Goal: Communication & Community: Answer question/provide support

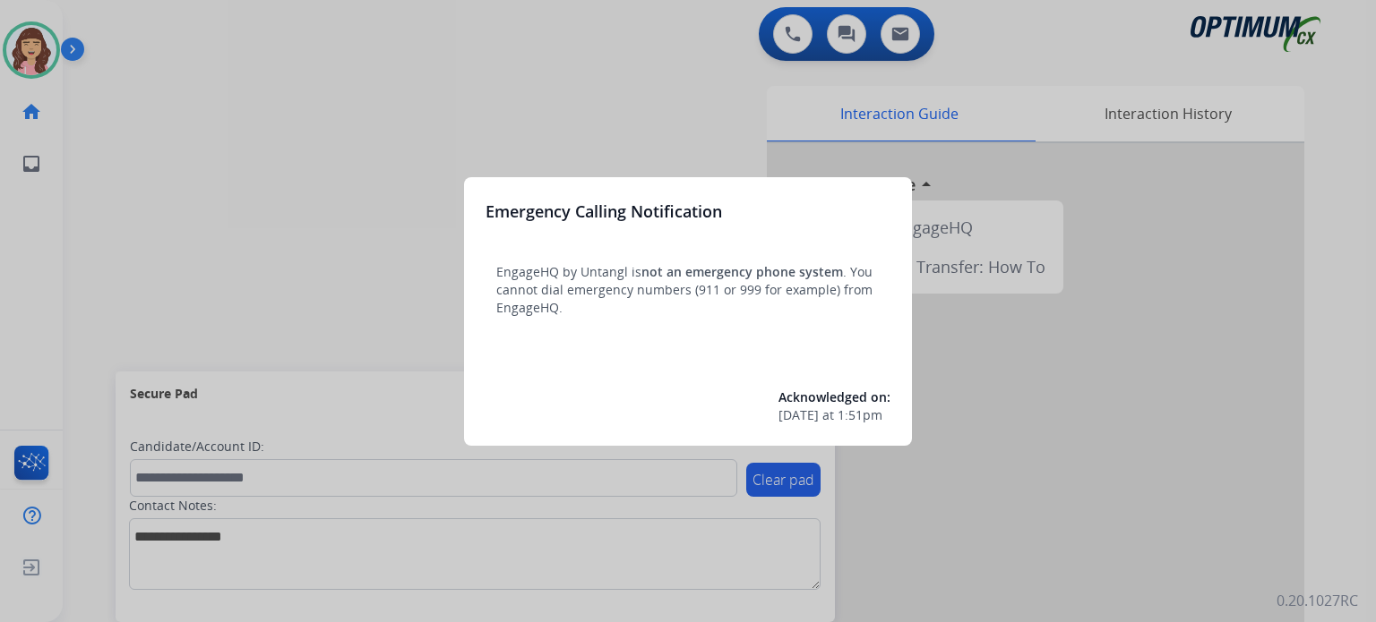
click at [591, 80] on div at bounding box center [688, 311] width 1376 height 622
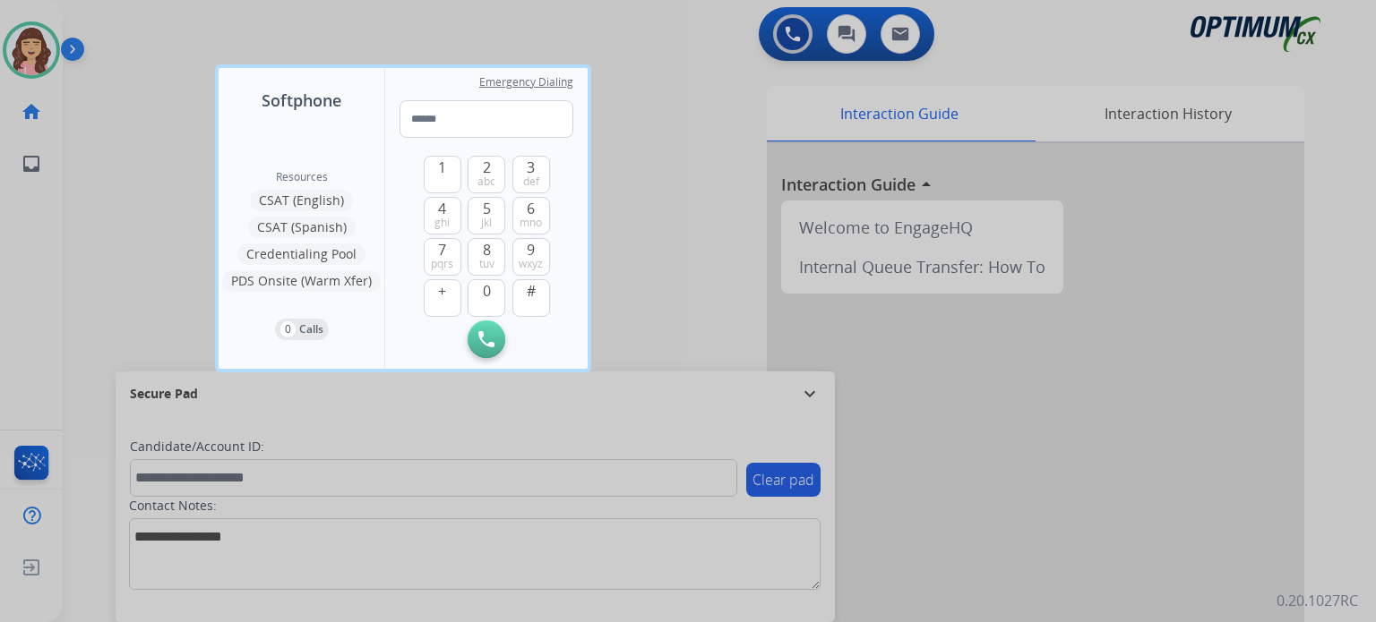
click at [684, 125] on div at bounding box center [688, 311] width 1376 height 622
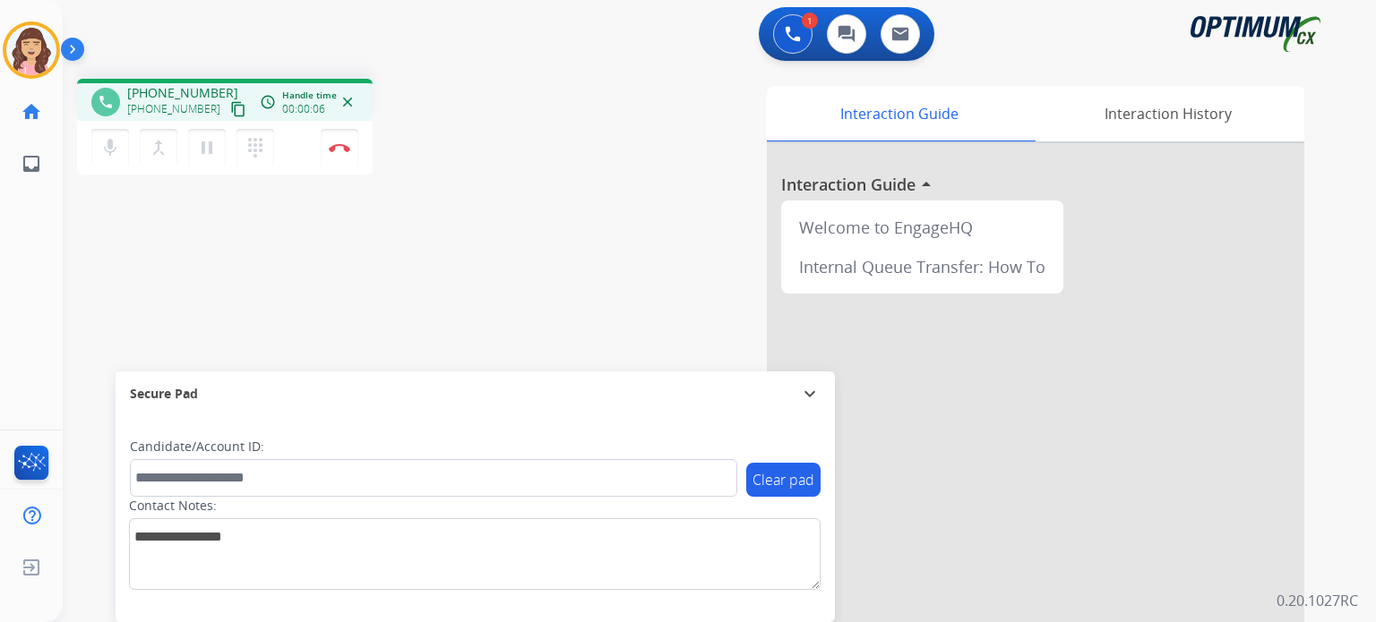
click at [230, 111] on mat-icon "content_copy" at bounding box center [238, 109] width 16 height 16
click at [340, 155] on button "Disconnect" at bounding box center [340, 148] width 38 height 38
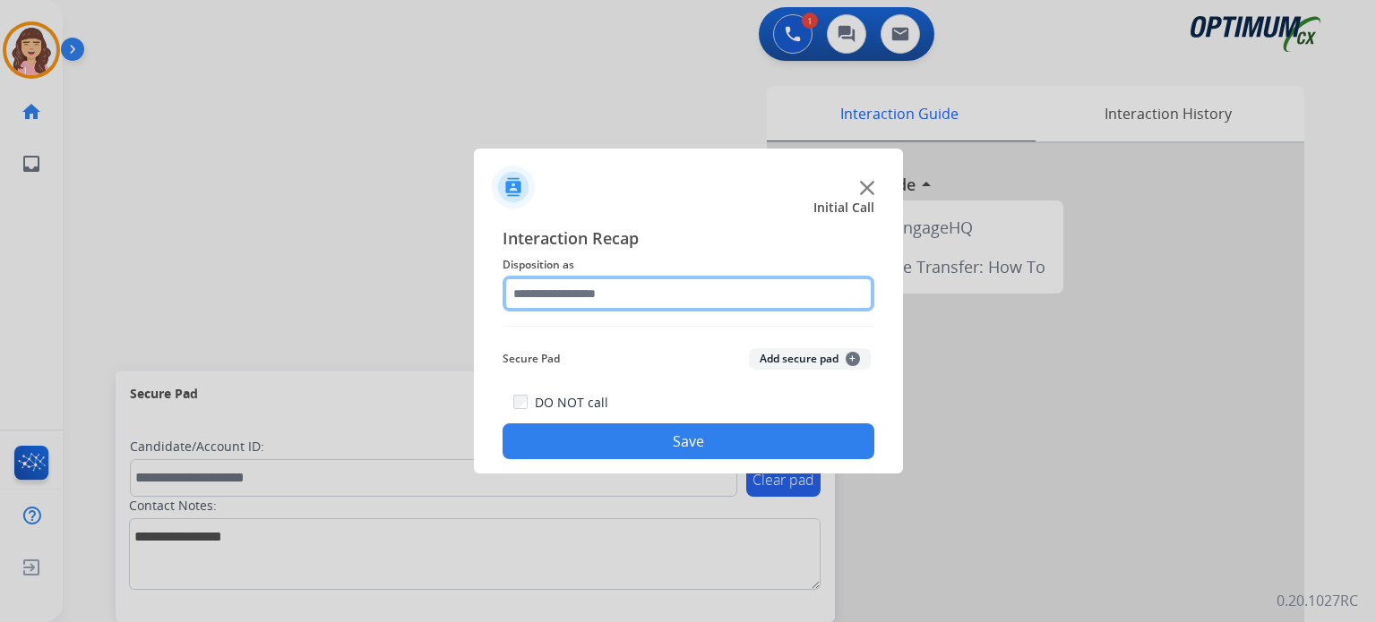
click at [623, 295] on input "text" at bounding box center [688, 294] width 372 height 36
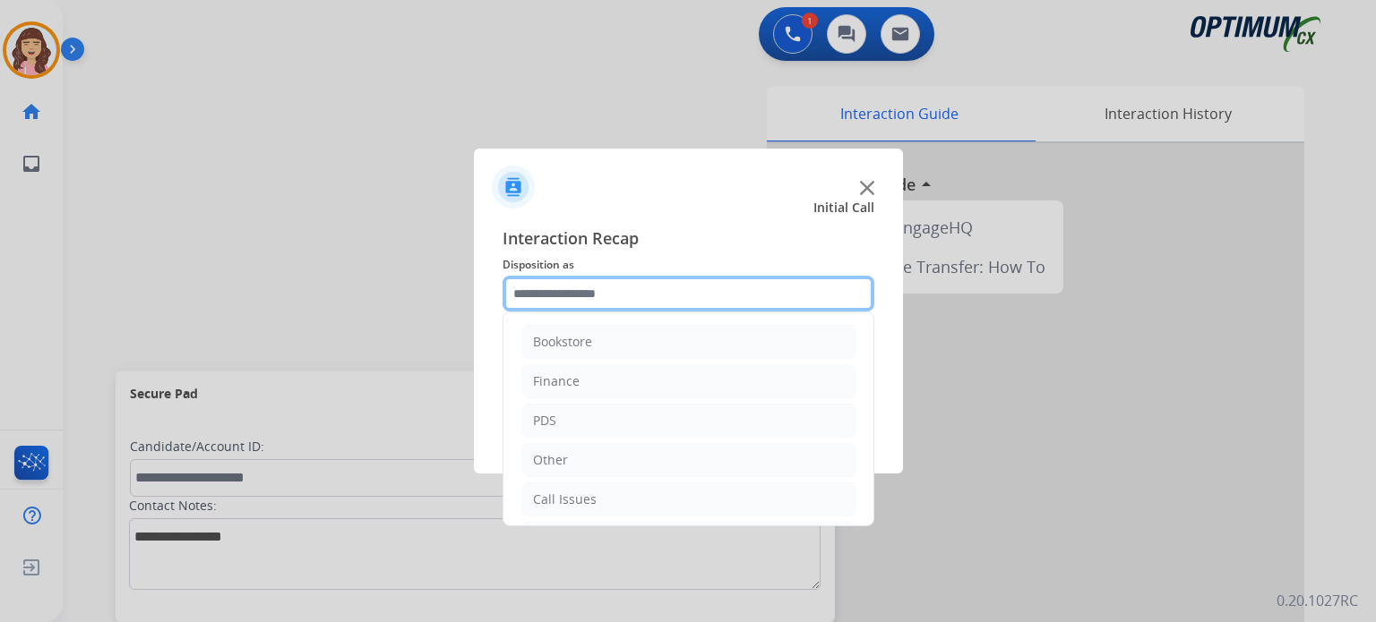
scroll to position [118, 0]
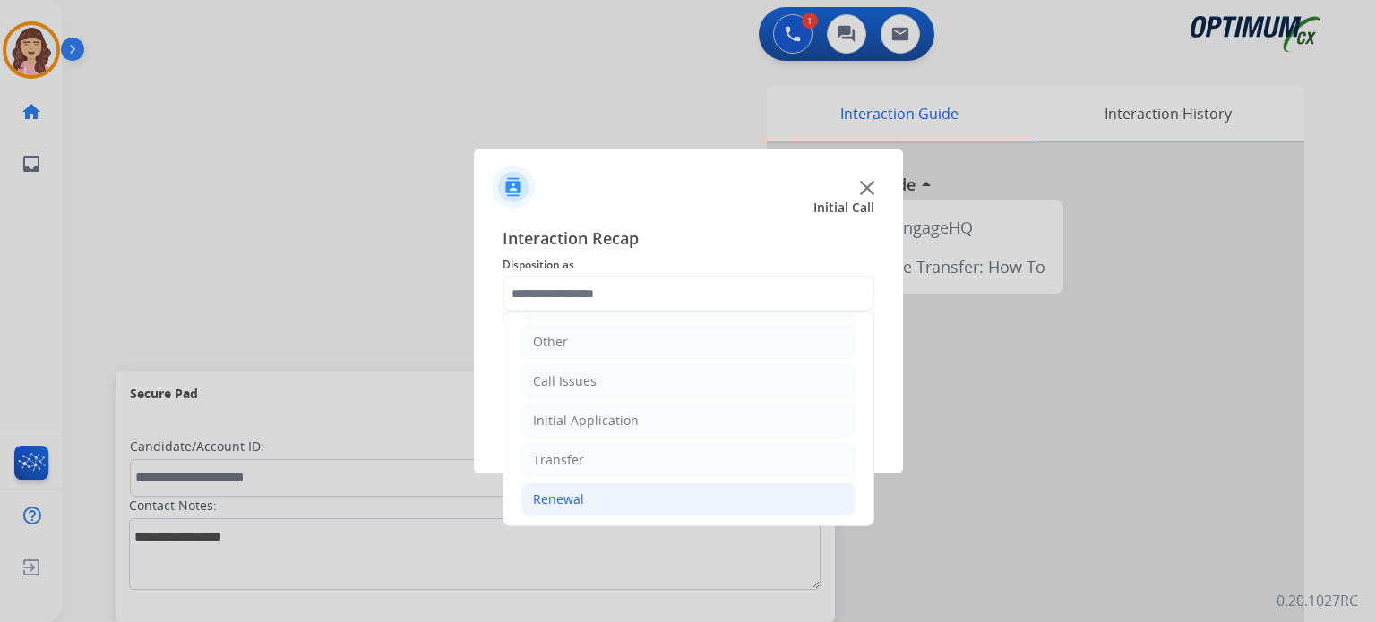
click at [595, 498] on li "Renewal" at bounding box center [688, 500] width 334 height 34
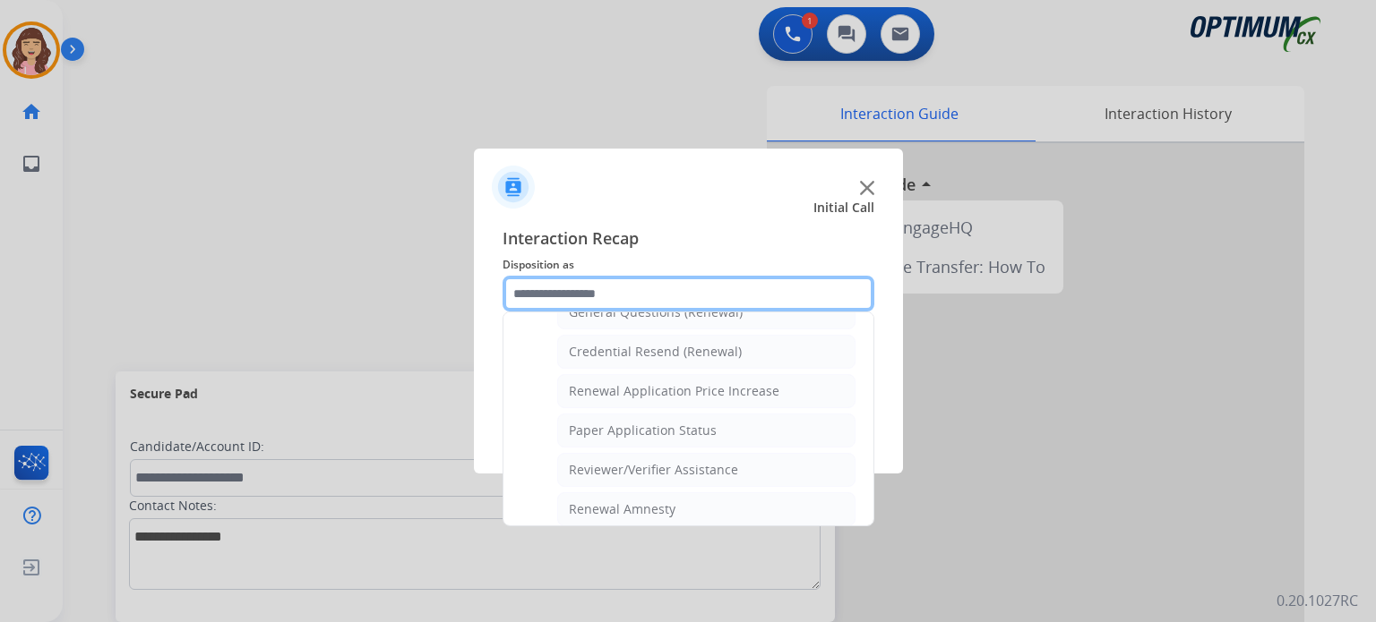
scroll to position [553, 0]
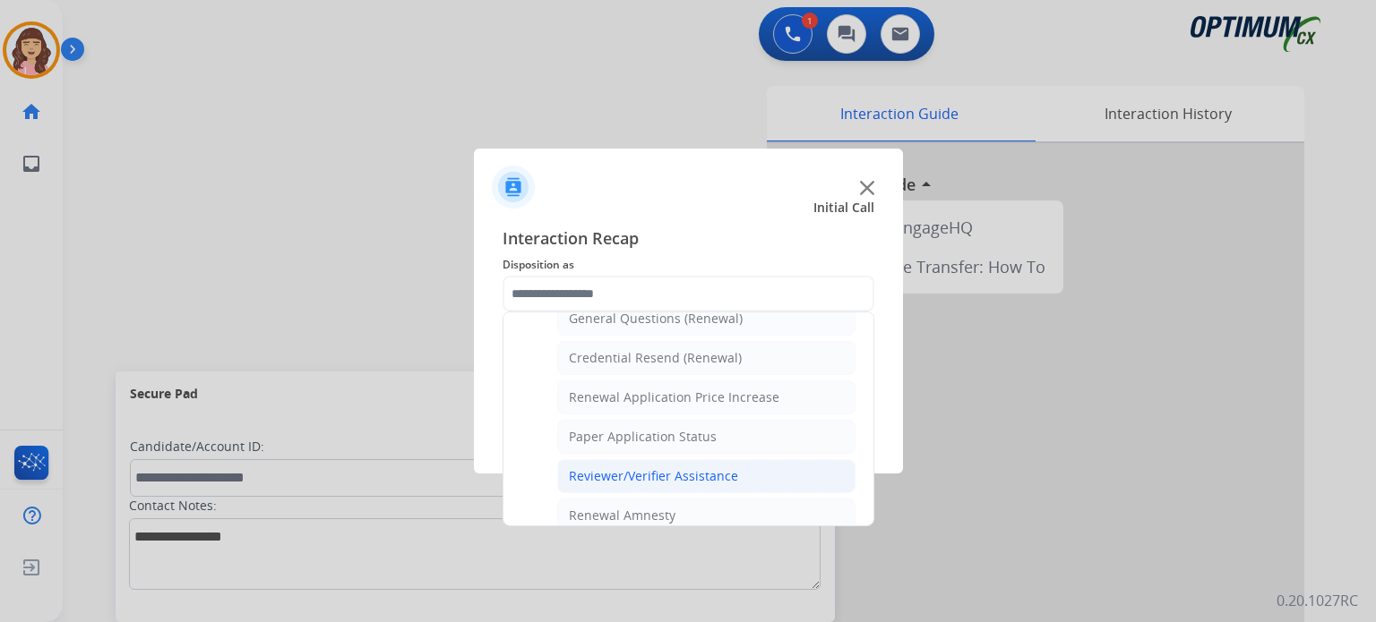
click at [661, 475] on div "Reviewer/Verifier Assistance" at bounding box center [653, 476] width 169 height 18
type input "**********"
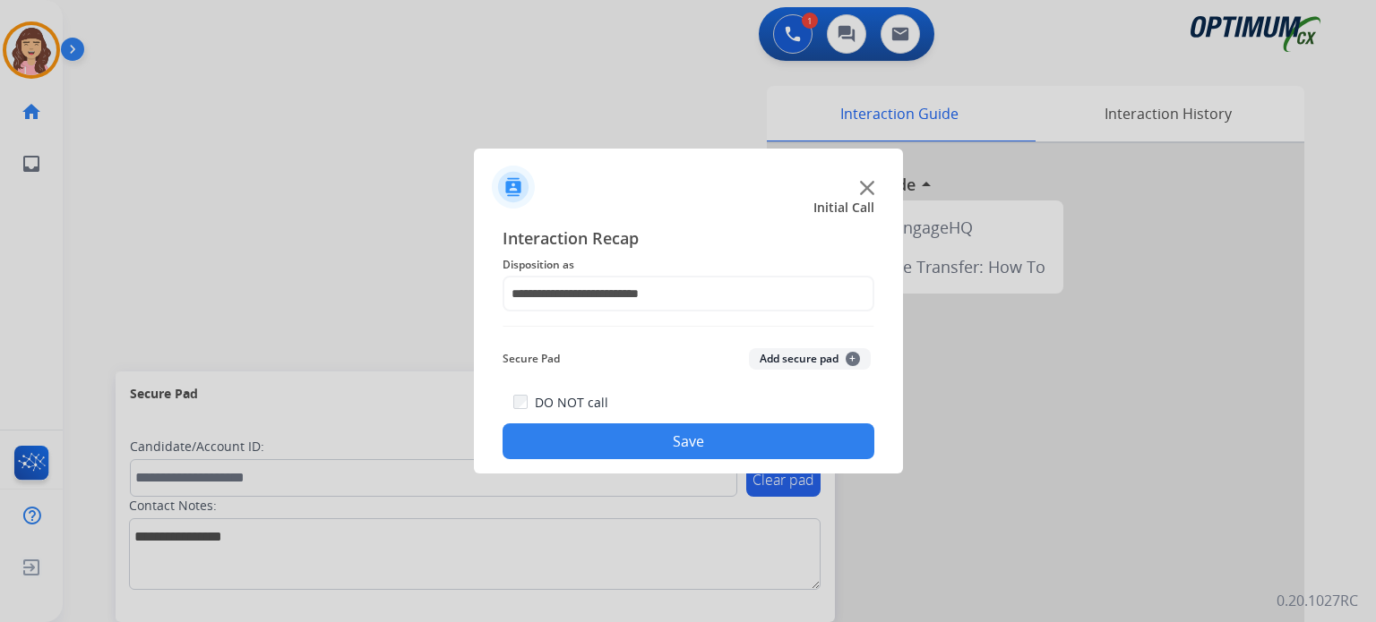
click at [699, 443] on button "Save" at bounding box center [688, 442] width 372 height 36
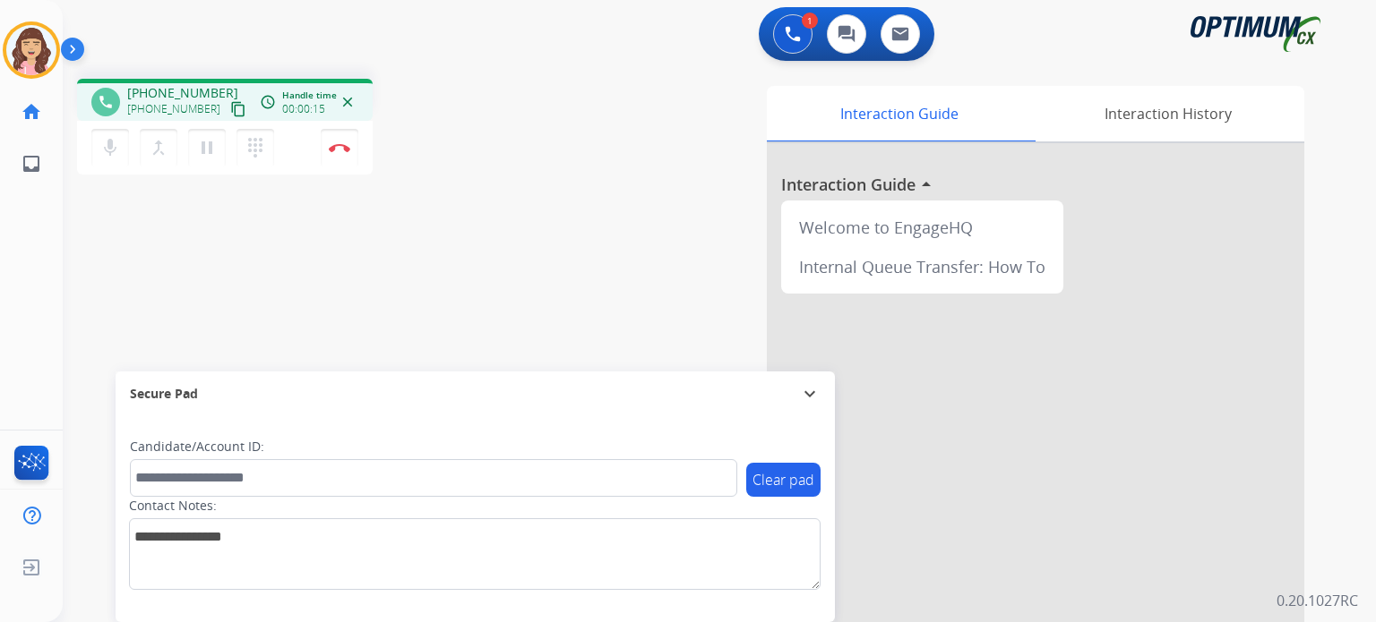
click at [230, 105] on mat-icon "content_copy" at bounding box center [238, 109] width 16 height 16
click at [227, 116] on button "content_copy" at bounding box center [237, 109] width 21 height 21
click at [507, 306] on div "phone +19043022157 +19043022157 content_copy access_time Call metrics Queue 00:…" at bounding box center [698, 437] width 1270 height 747
click at [334, 153] on button "Disconnect" at bounding box center [340, 148] width 38 height 38
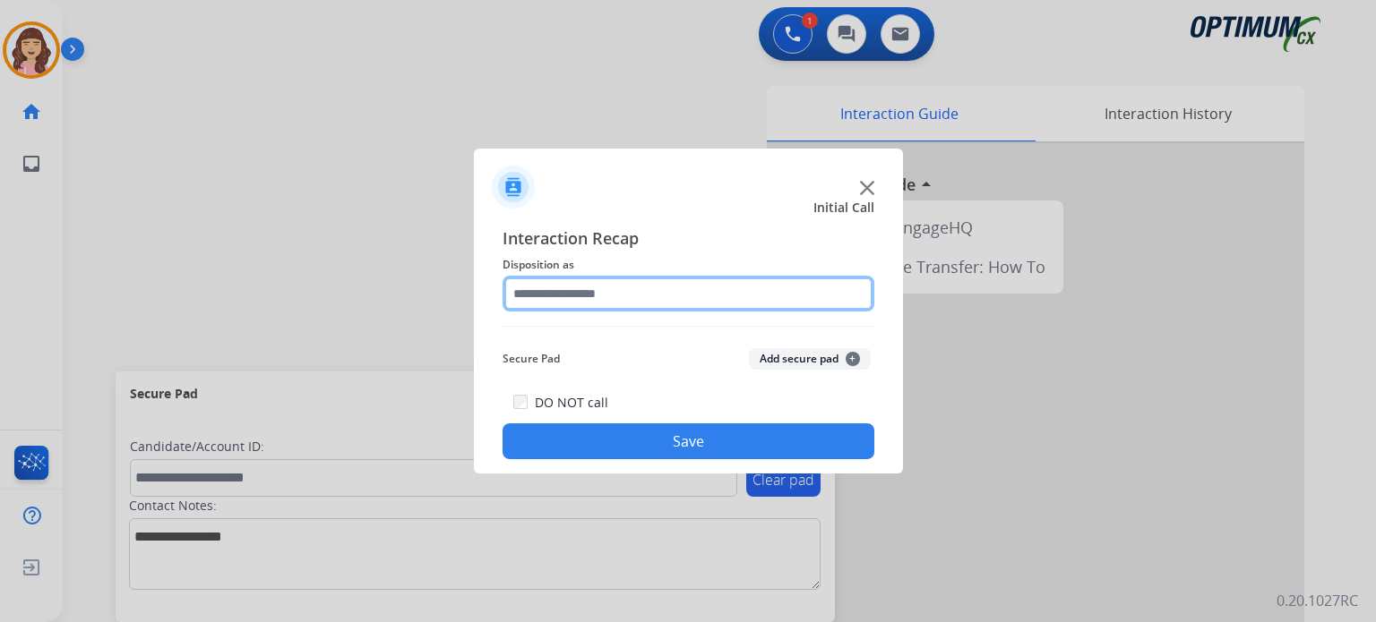
click at [650, 287] on input "text" at bounding box center [688, 294] width 372 height 36
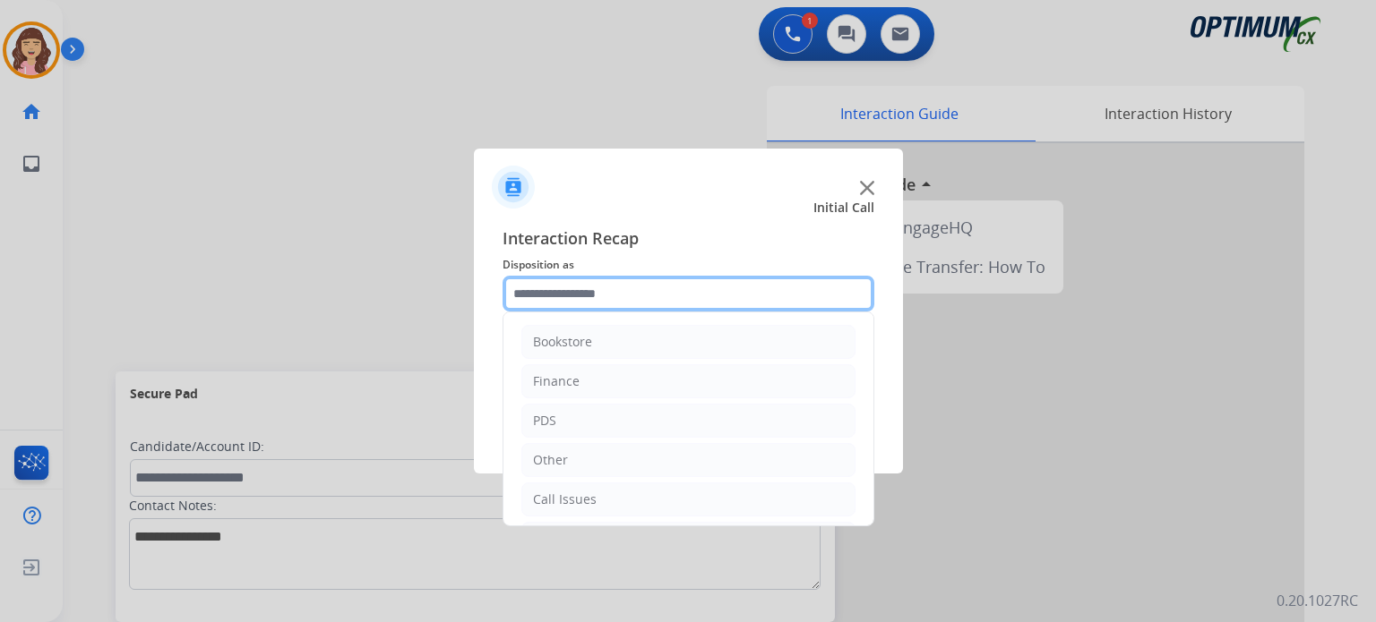
scroll to position [118, 0]
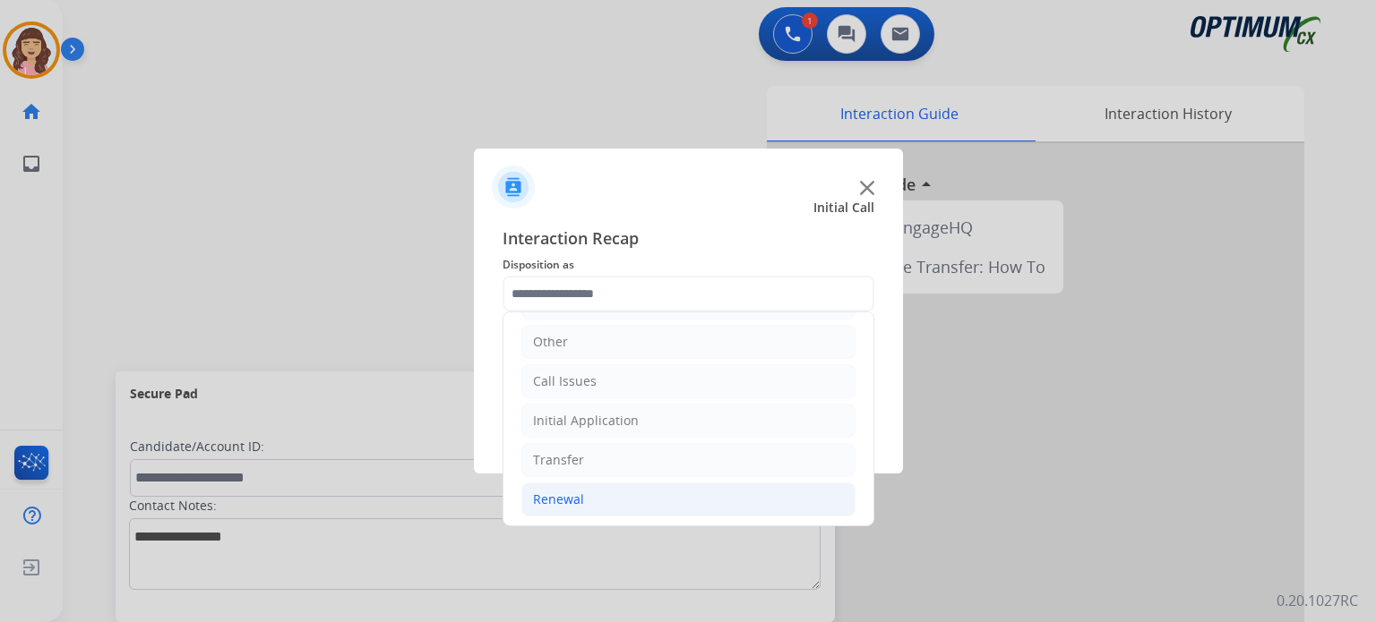
click at [582, 501] on li "Renewal" at bounding box center [688, 500] width 334 height 34
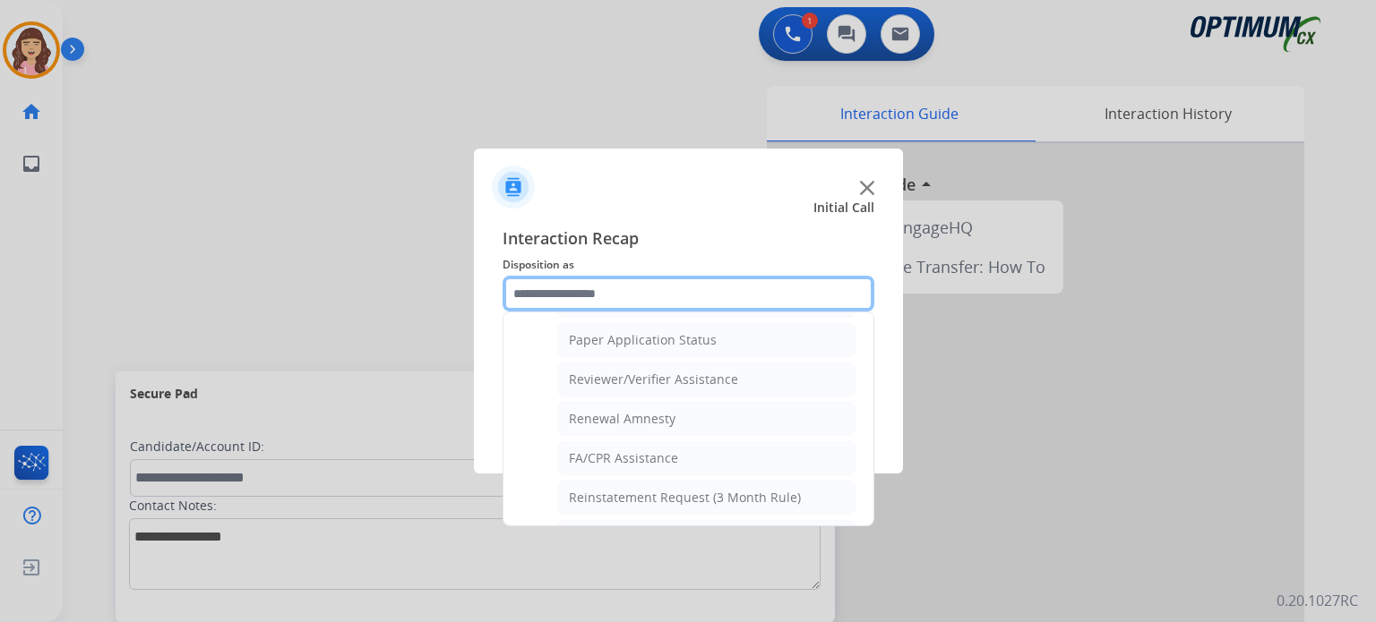
scroll to position [683, 0]
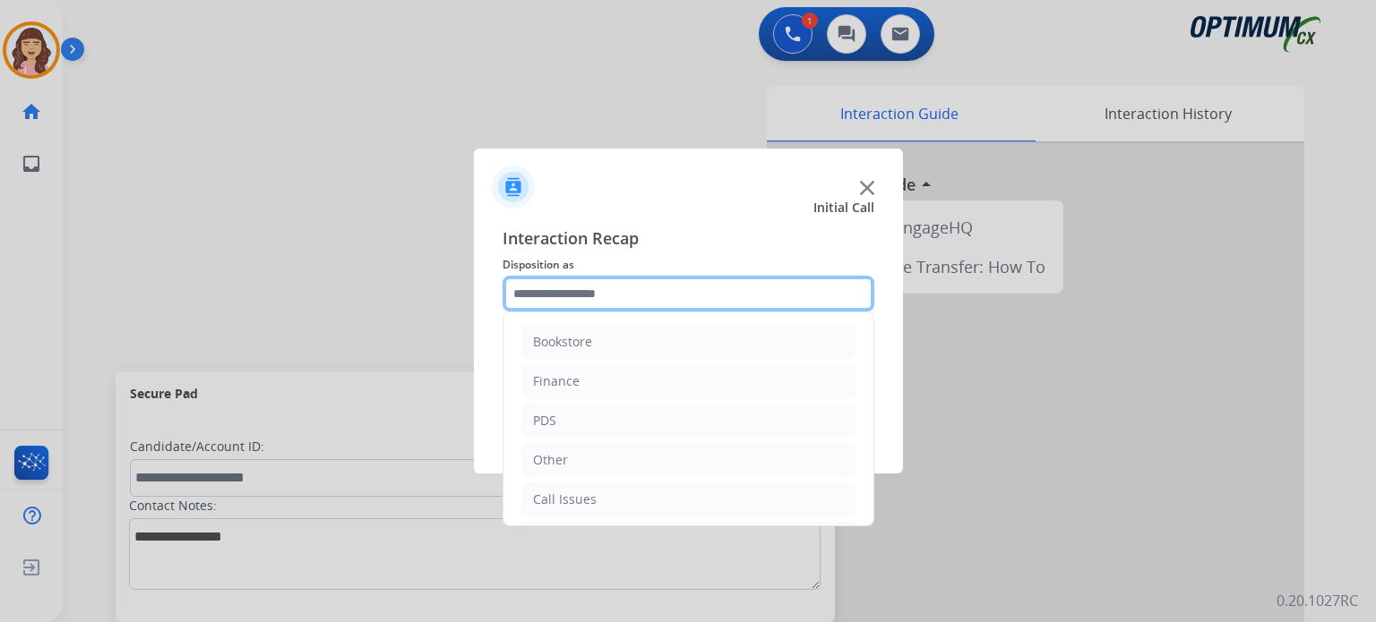
click at [638, 295] on input "text" at bounding box center [688, 294] width 372 height 36
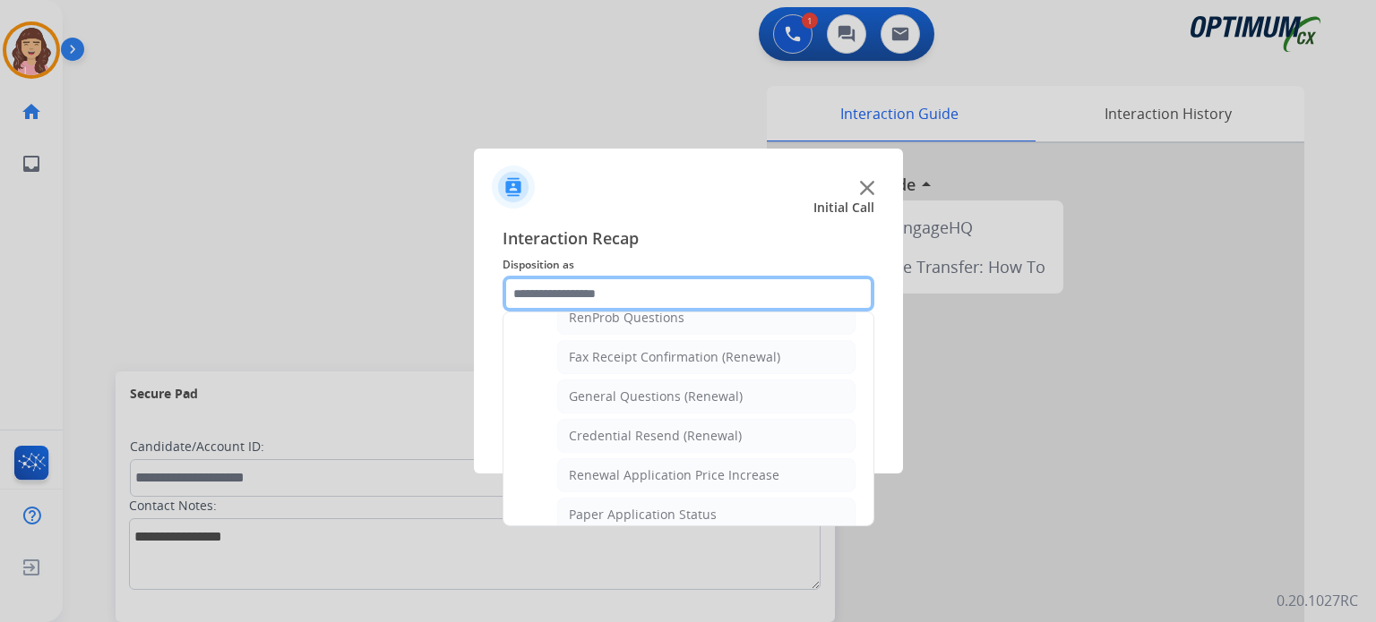
scroll to position [466, 0]
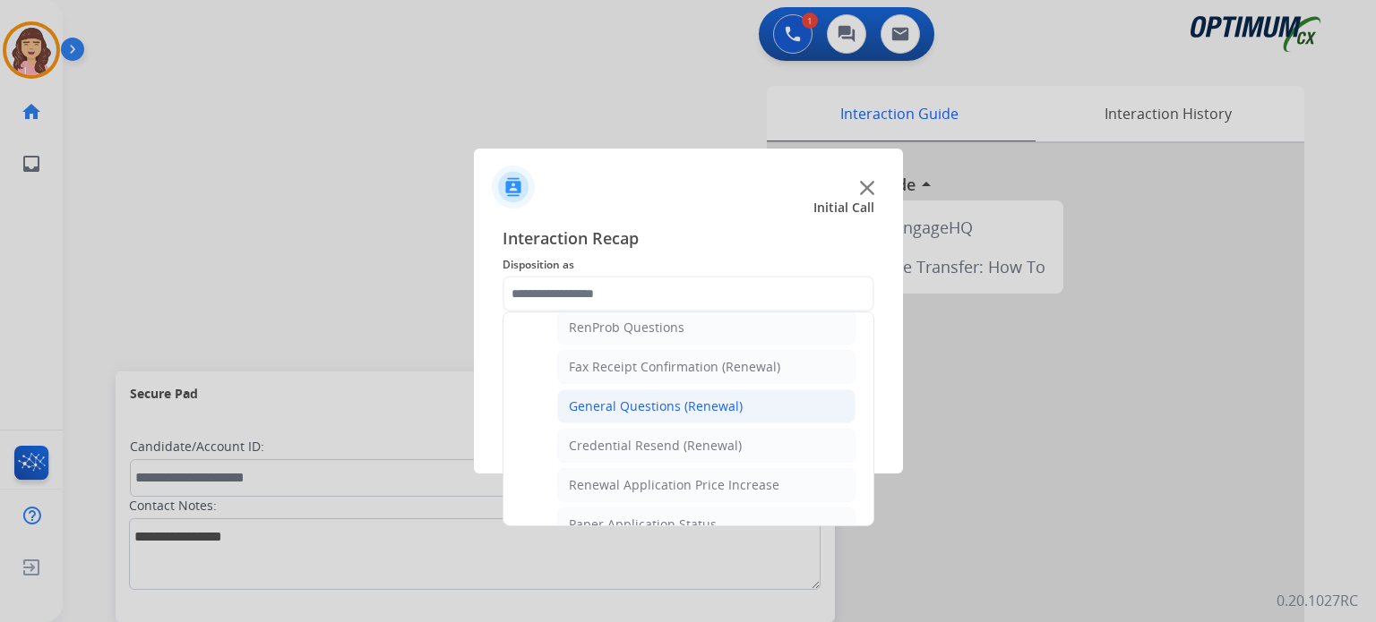
click at [705, 405] on div "General Questions (Renewal)" at bounding box center [656, 407] width 174 height 18
type input "**********"
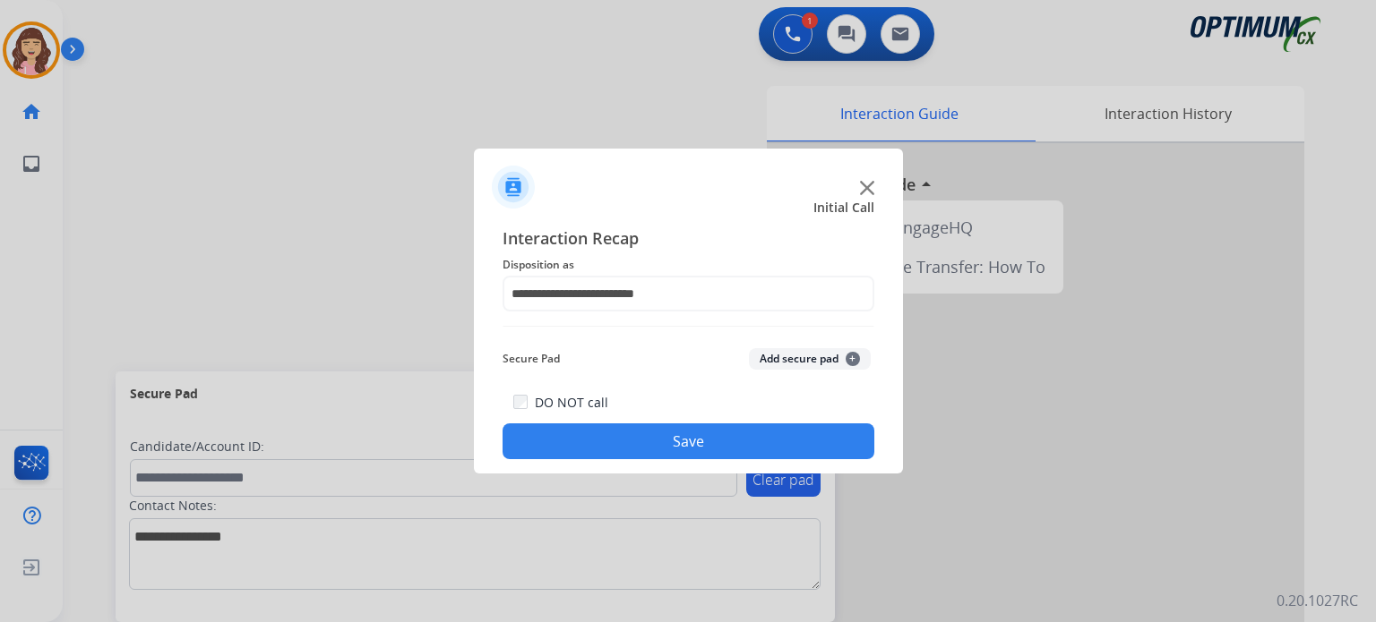
click at [682, 440] on button "Save" at bounding box center [688, 442] width 372 height 36
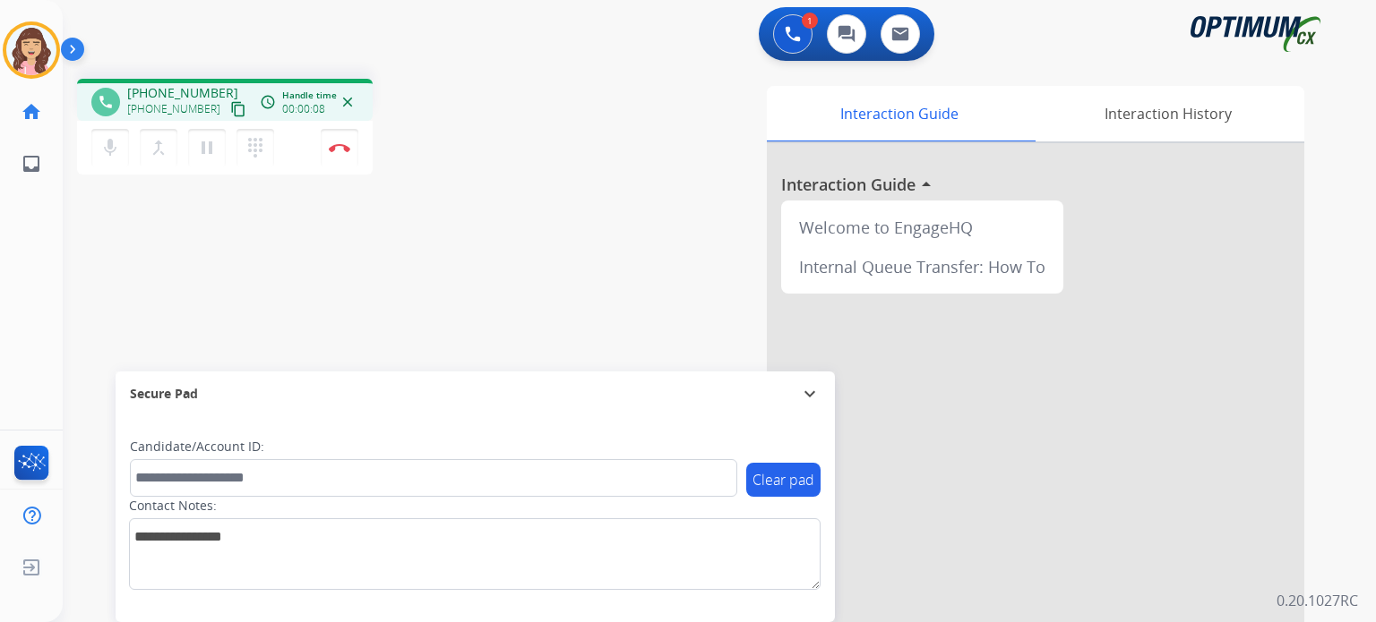
click at [230, 111] on mat-icon "content_copy" at bounding box center [238, 109] width 16 height 16
click at [336, 145] on img at bounding box center [339, 147] width 21 height 9
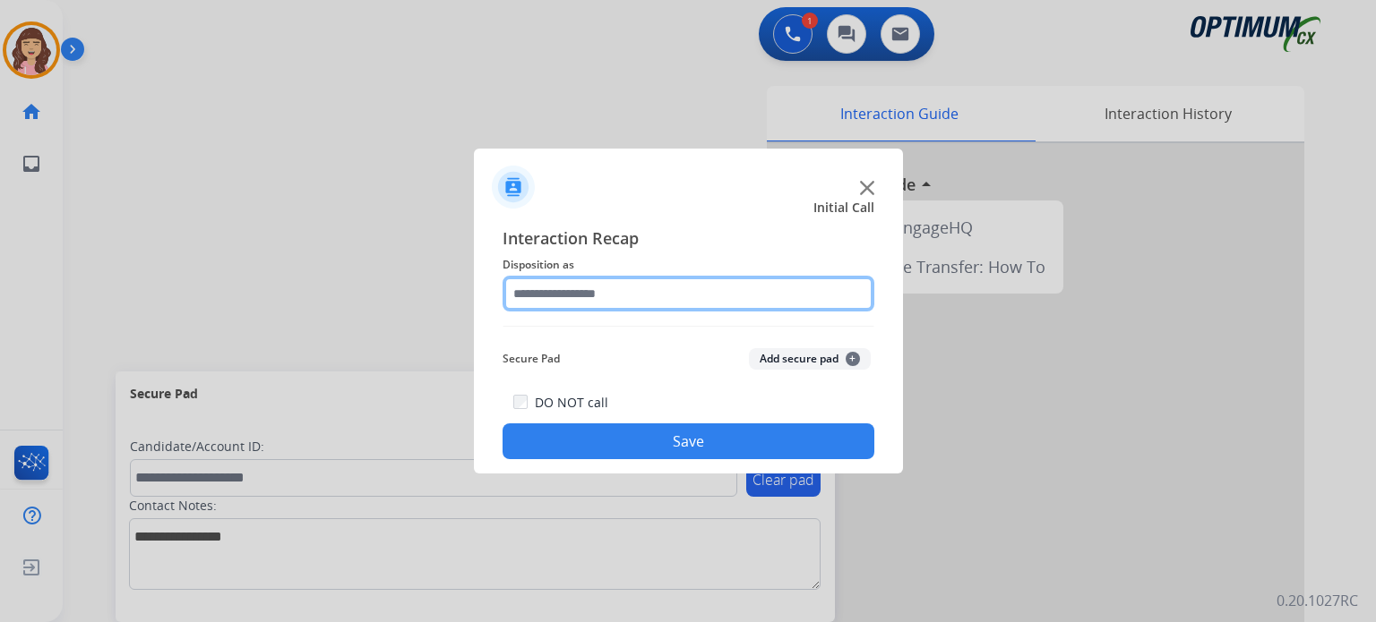
click at [599, 285] on input "text" at bounding box center [688, 294] width 372 height 36
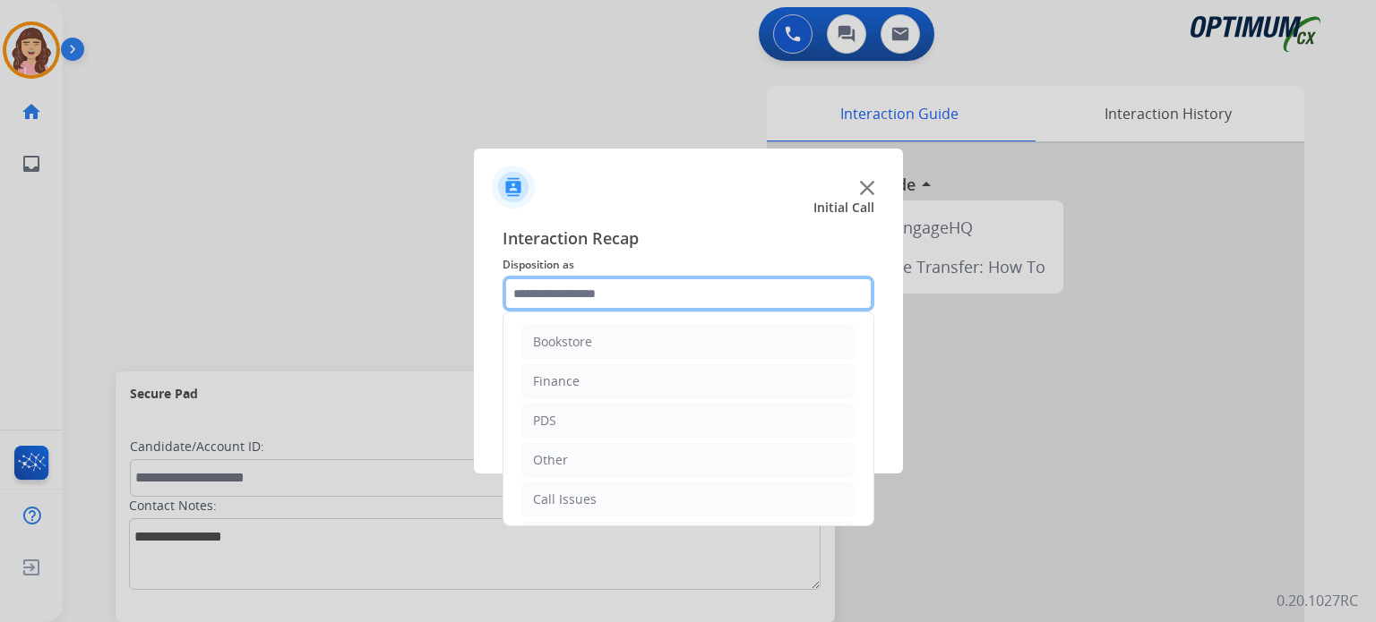
scroll to position [118, 0]
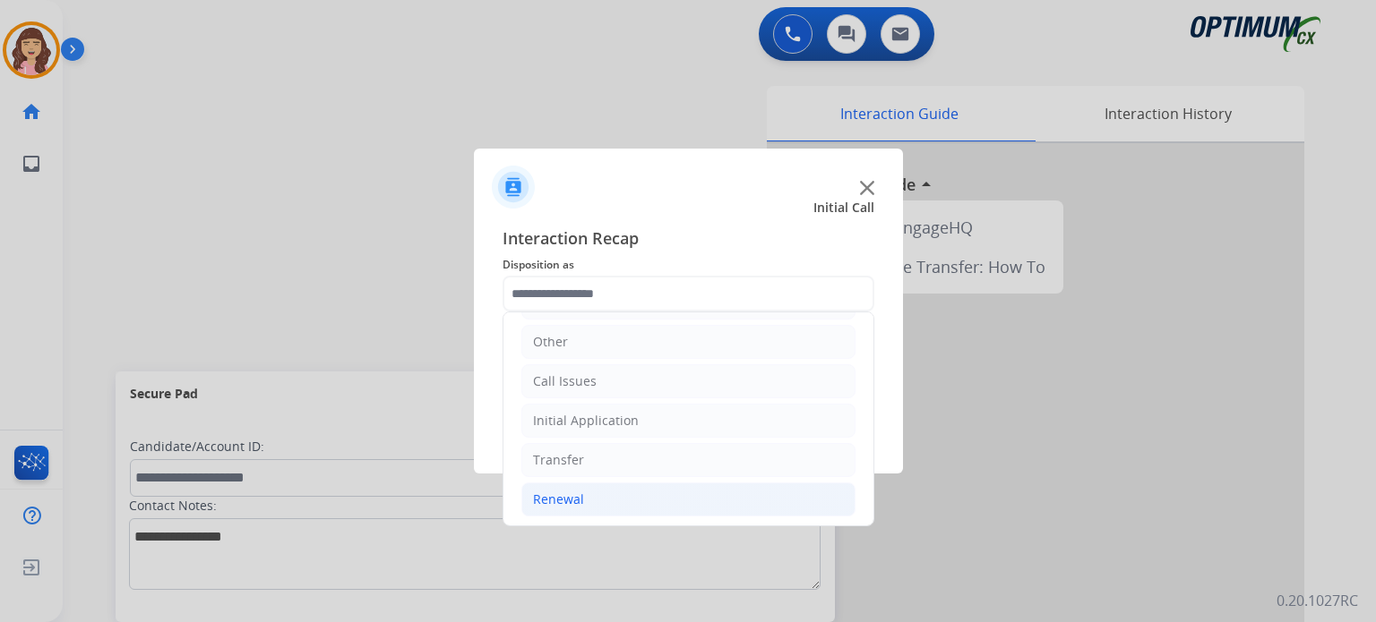
click at [585, 495] on li "Renewal" at bounding box center [688, 500] width 334 height 34
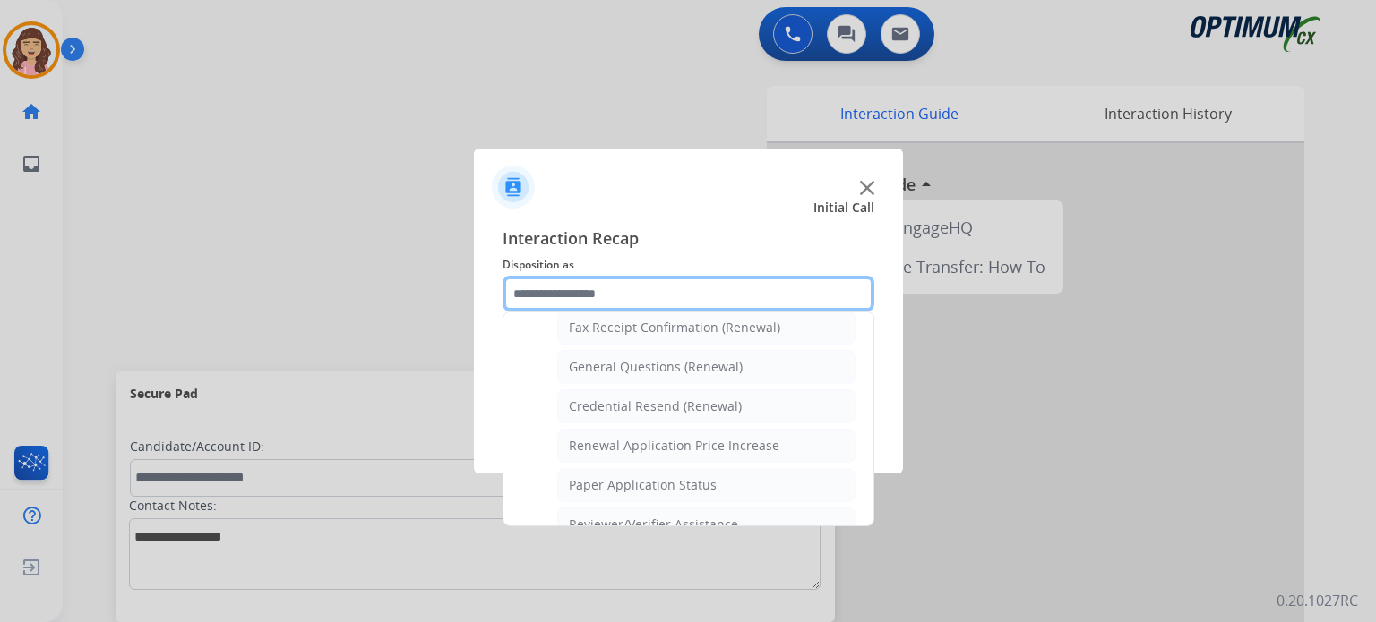
scroll to position [481, 0]
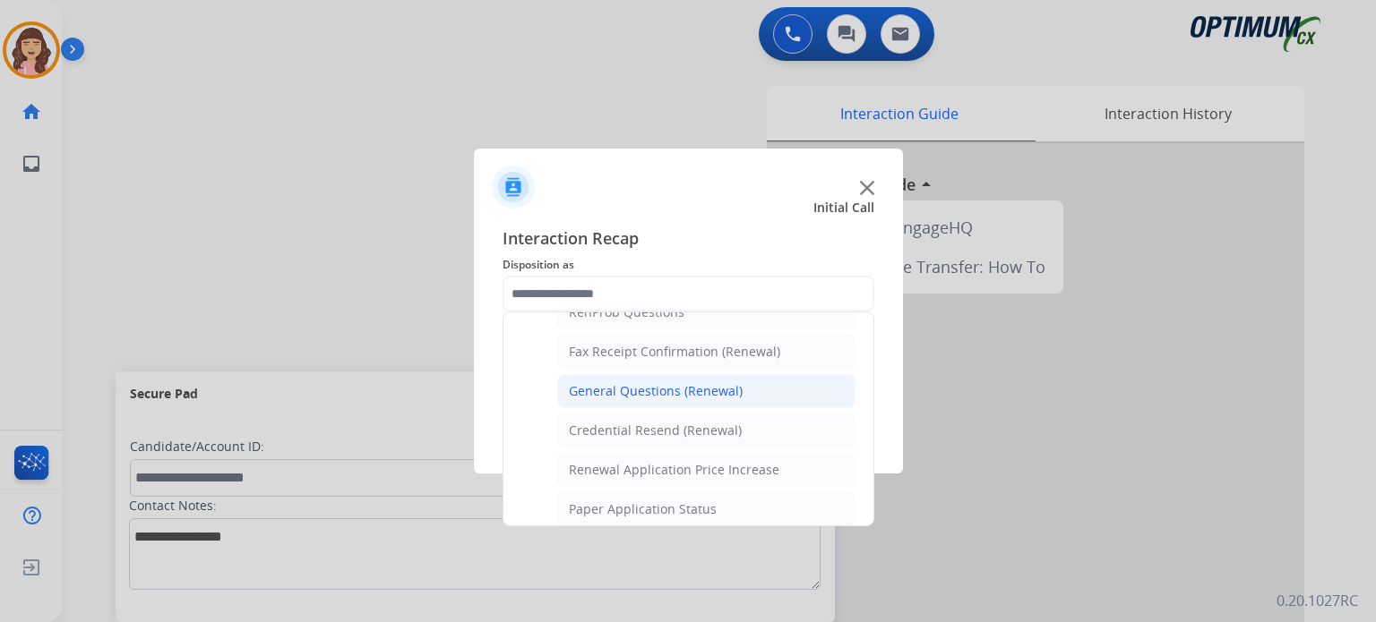
click at [630, 383] on div "General Questions (Renewal)" at bounding box center [656, 391] width 174 height 18
type input "**********"
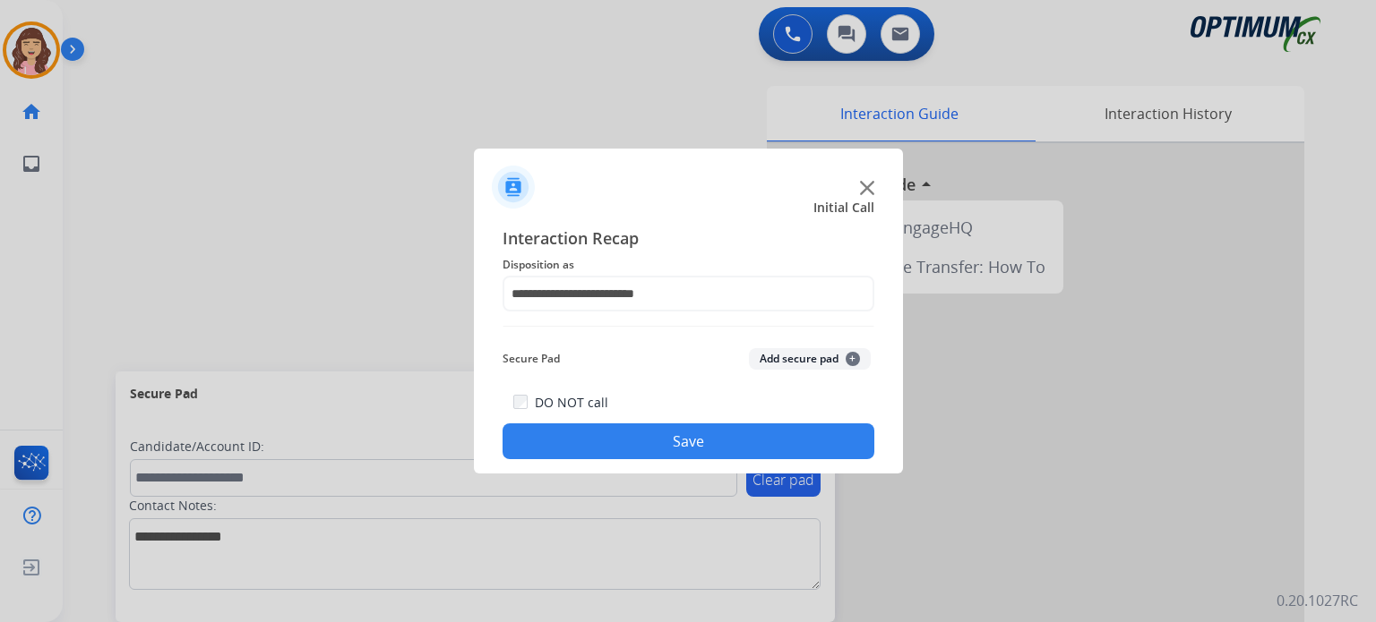
click at [690, 445] on button "Save" at bounding box center [688, 442] width 372 height 36
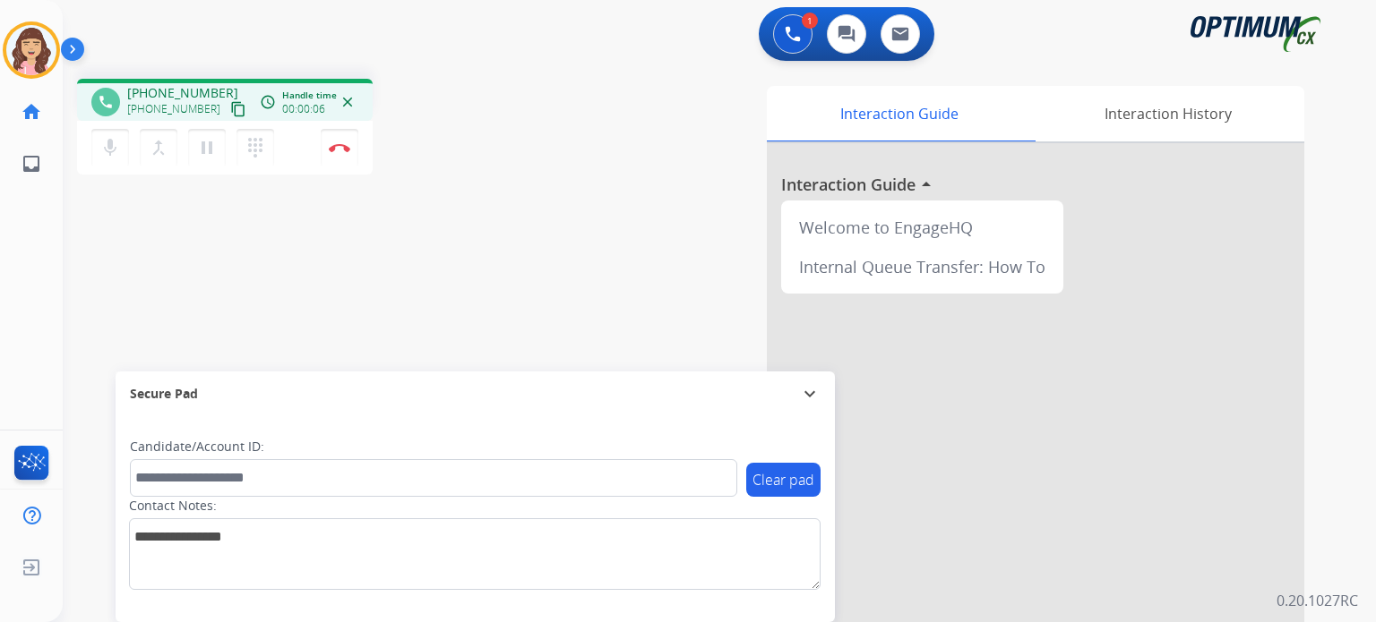
click at [230, 106] on mat-icon "content_copy" at bounding box center [238, 109] width 16 height 16
click at [378, 297] on div "phone +19142420520 +19142420520 content_copy access_time Call metrics Queue 00:…" at bounding box center [698, 437] width 1270 height 747
click at [334, 152] on button "Disconnect" at bounding box center [340, 148] width 38 height 38
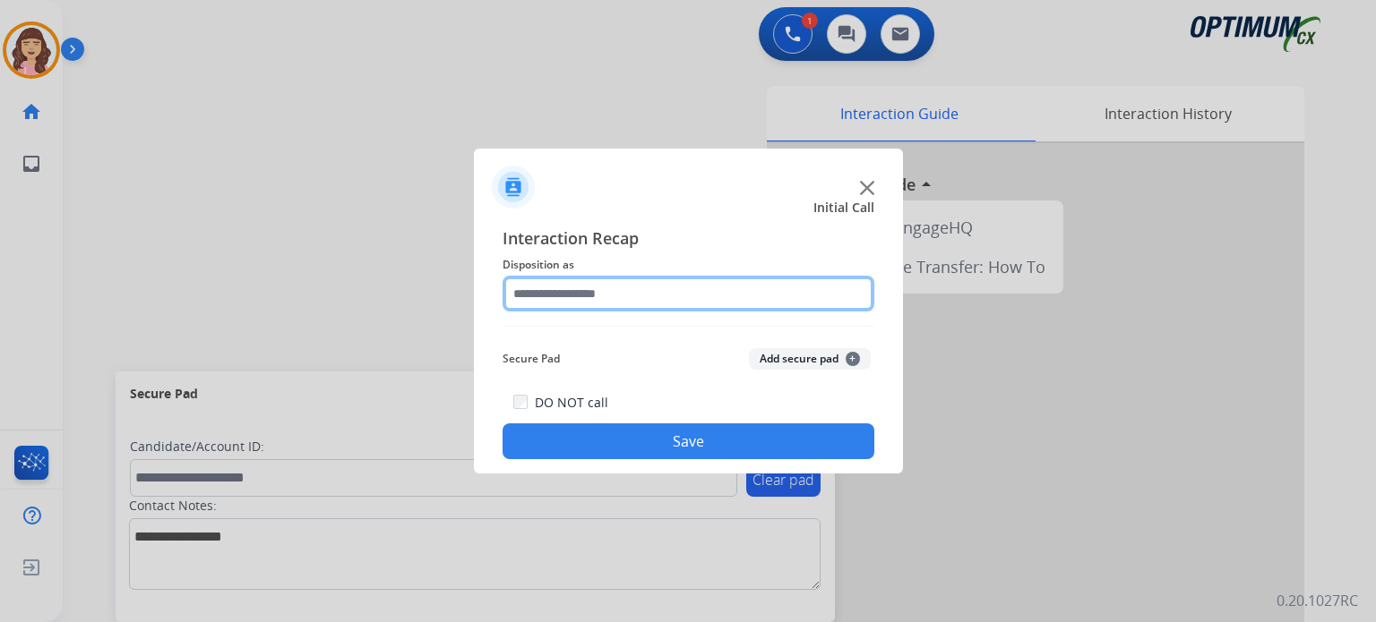
click at [595, 296] on input "text" at bounding box center [688, 294] width 372 height 36
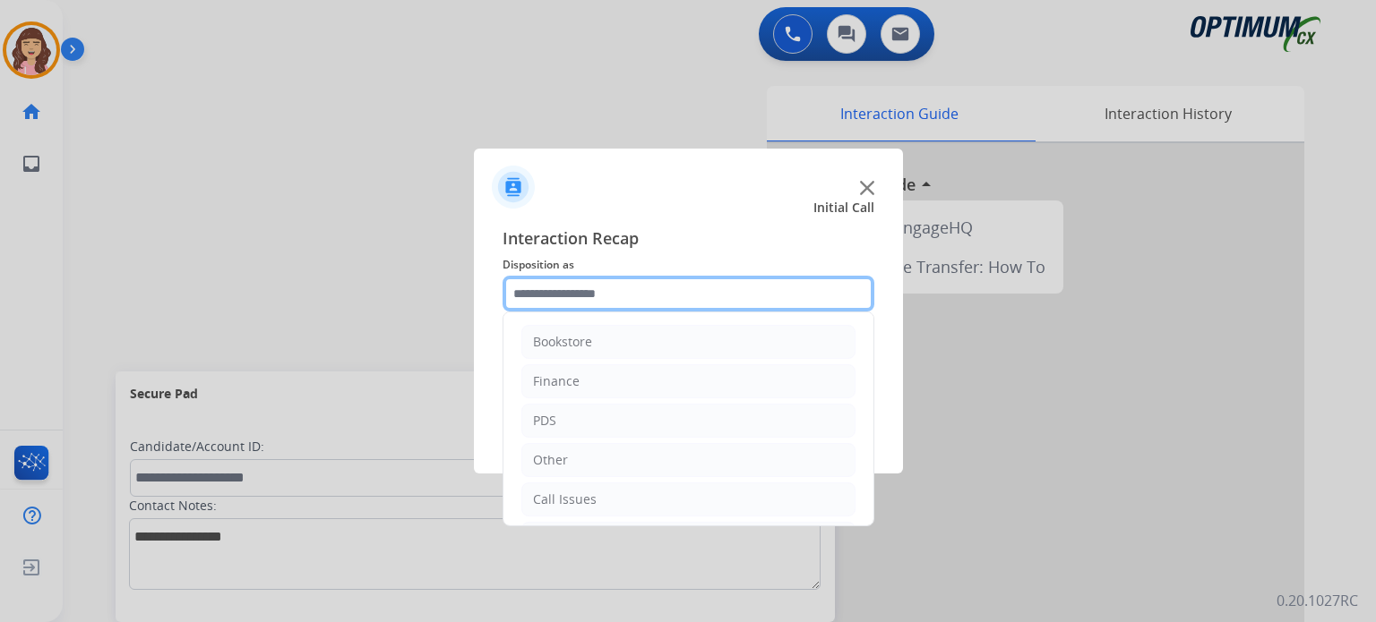
scroll to position [118, 0]
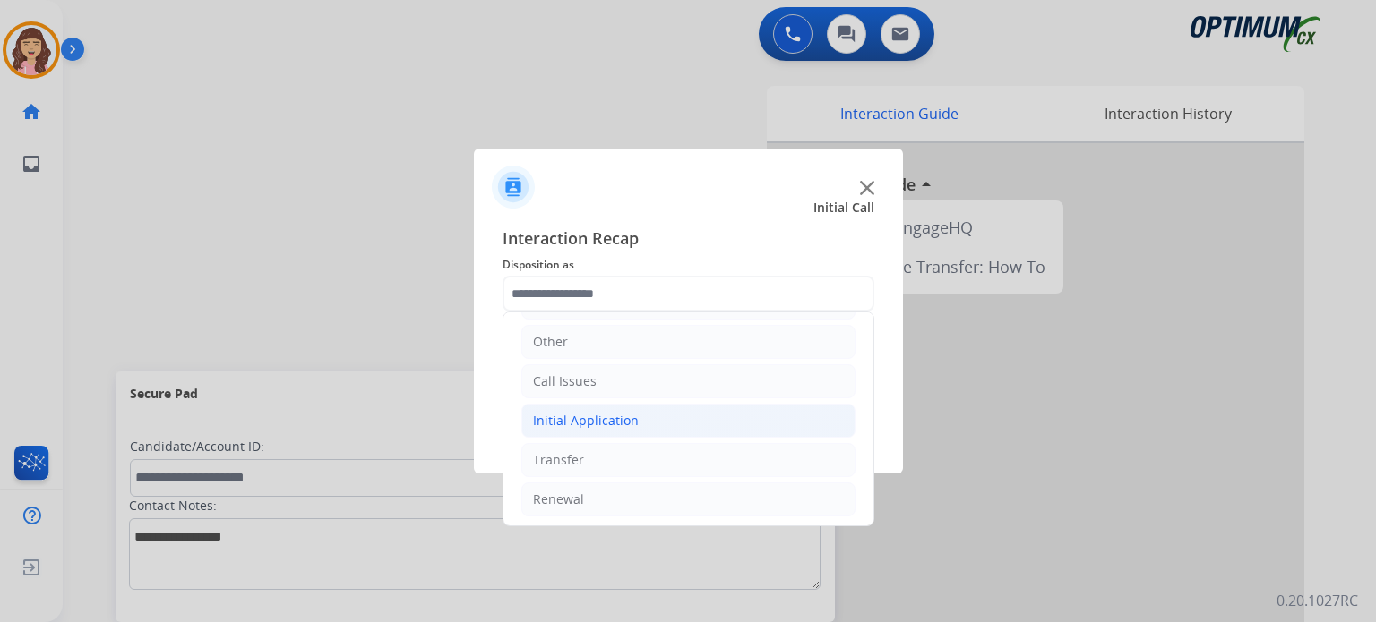
click at [587, 406] on li "Initial Application" at bounding box center [688, 421] width 334 height 34
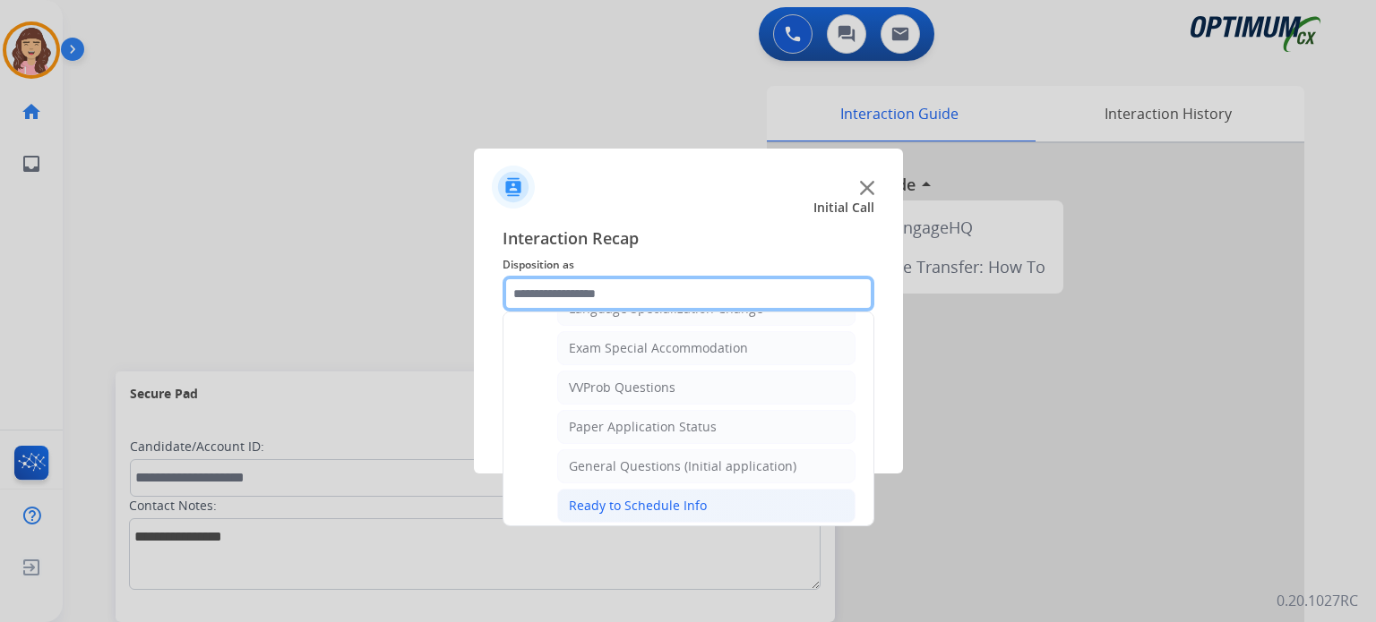
scroll to position [927, 0]
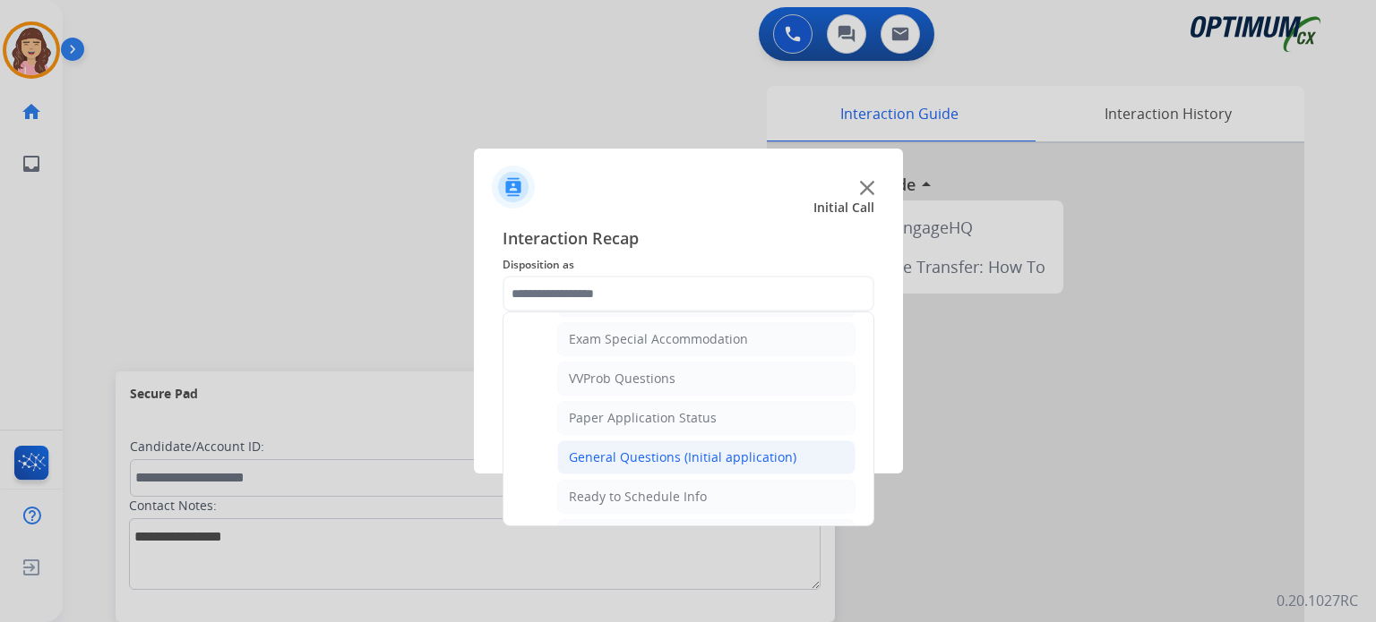
click at [620, 451] on div "General Questions (Initial application)" at bounding box center [682, 458] width 227 height 18
type input "**********"
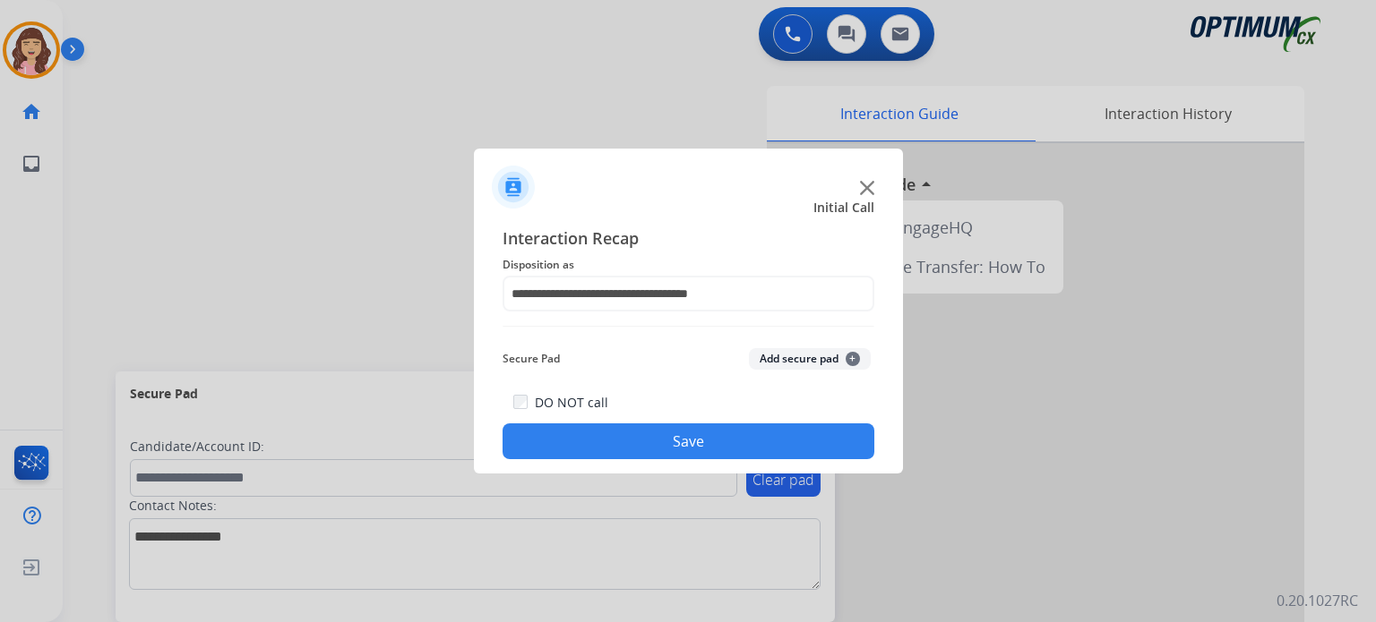
click at [691, 451] on button "Save" at bounding box center [688, 442] width 372 height 36
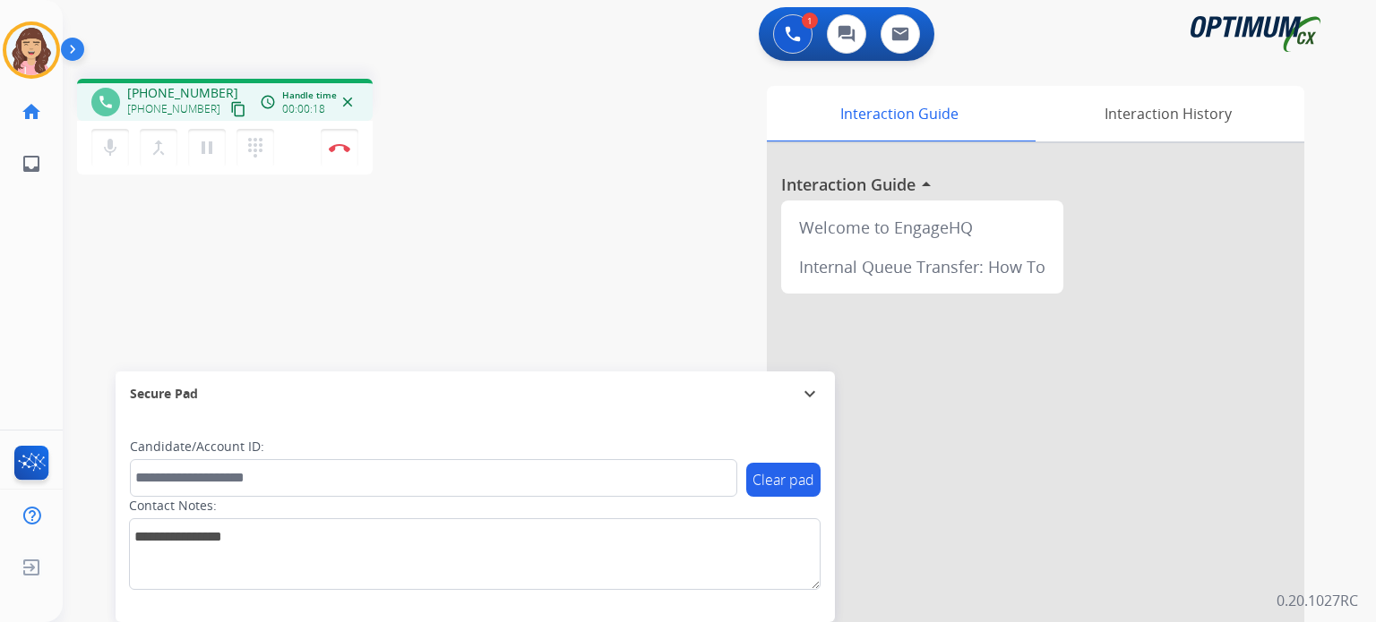
click at [230, 103] on mat-icon "content_copy" at bounding box center [238, 109] width 16 height 16
click at [342, 153] on button "Disconnect" at bounding box center [340, 148] width 38 height 38
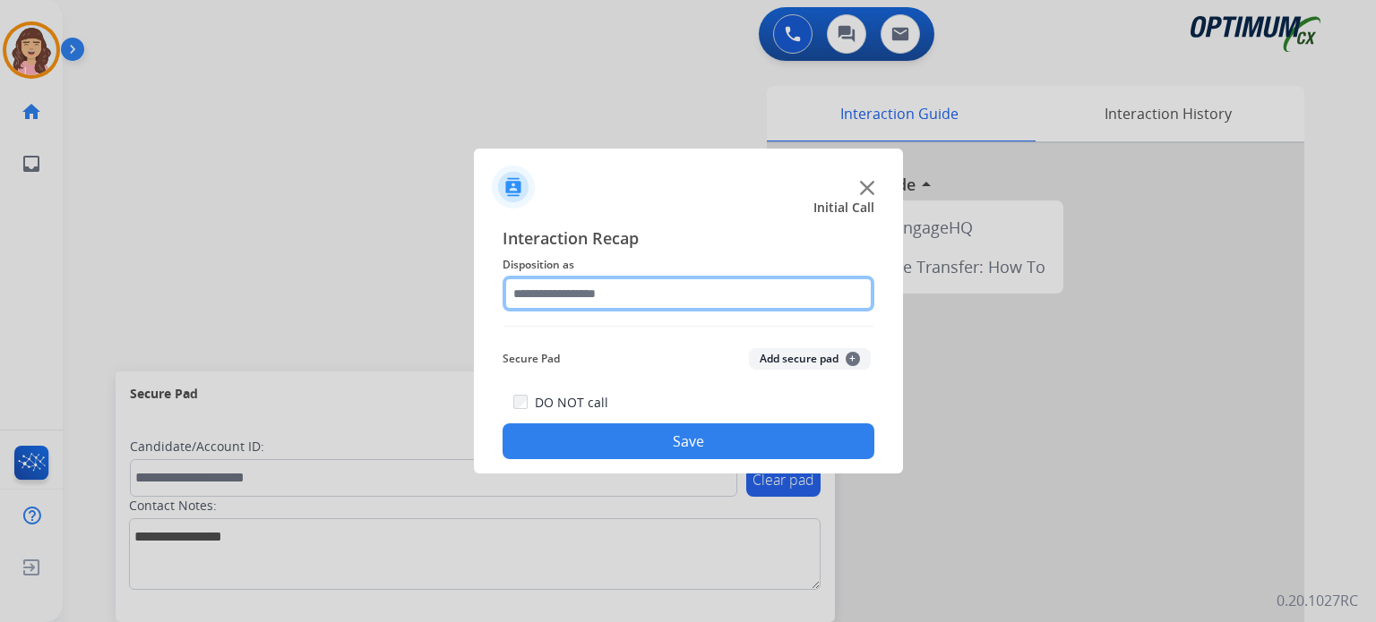
click at [622, 286] on input "text" at bounding box center [688, 294] width 372 height 36
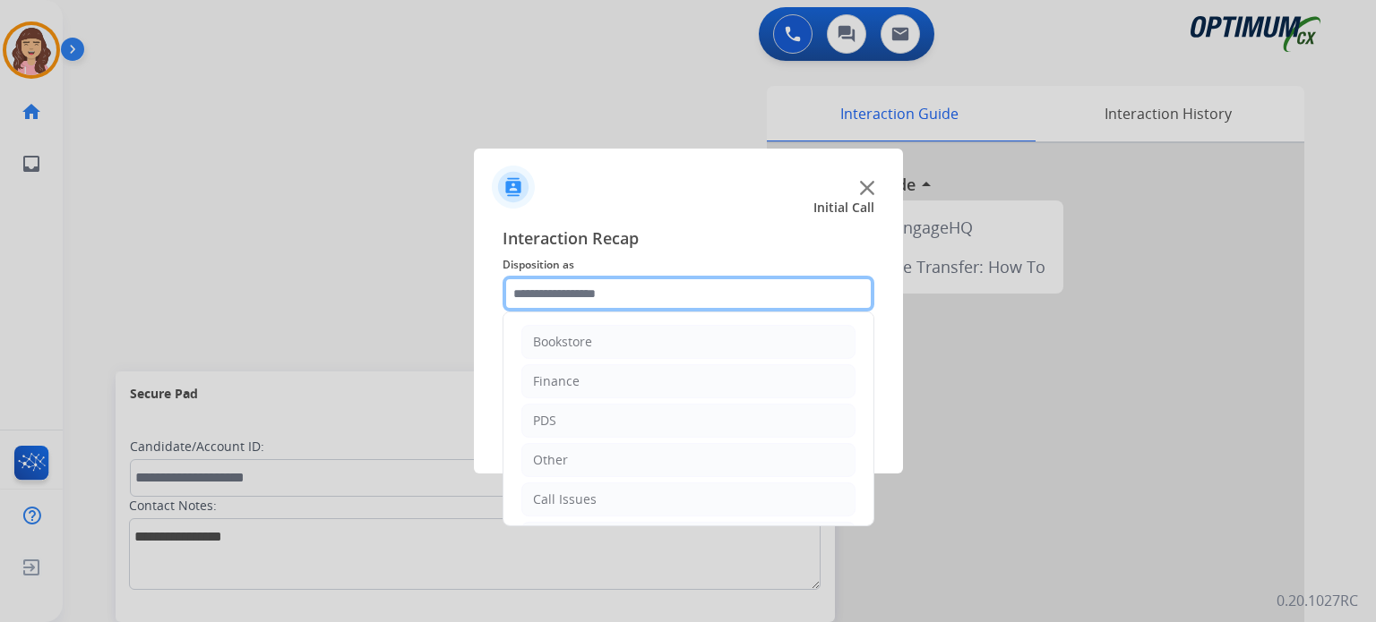
scroll to position [118, 0]
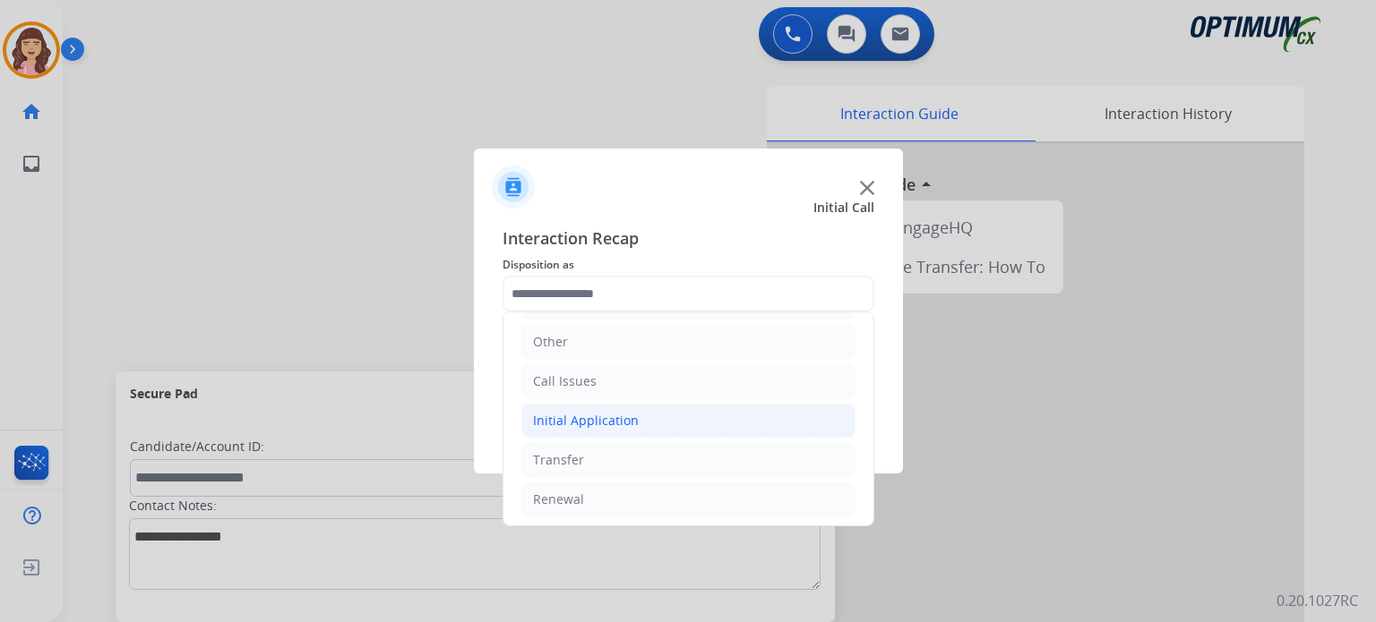
click at [639, 424] on li "Initial Application" at bounding box center [688, 421] width 334 height 34
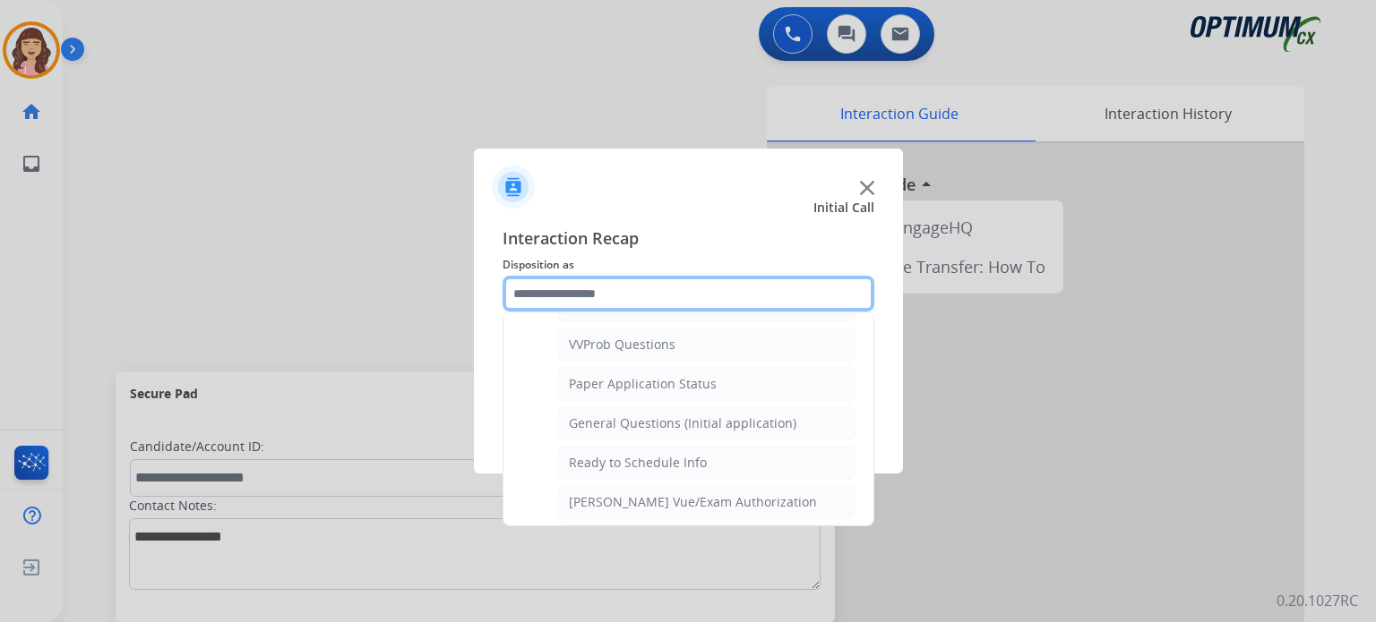
scroll to position [996, 0]
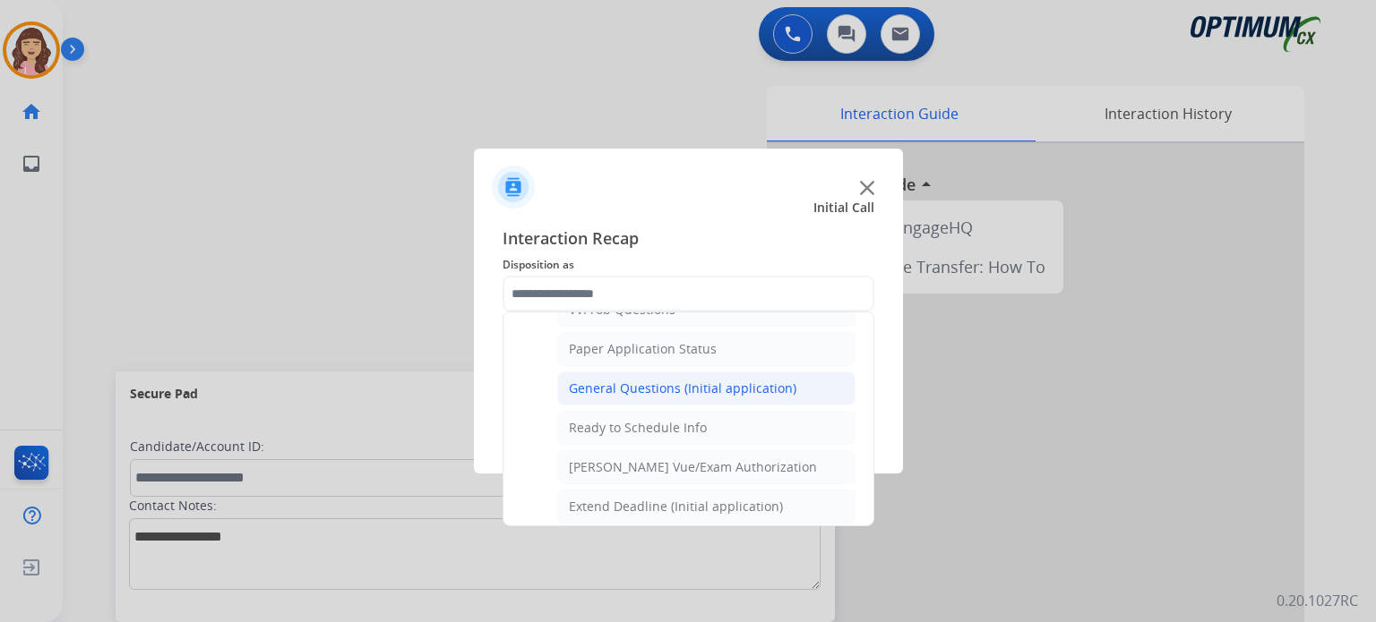
click at [656, 386] on div "General Questions (Initial application)" at bounding box center [682, 389] width 227 height 18
type input "**********"
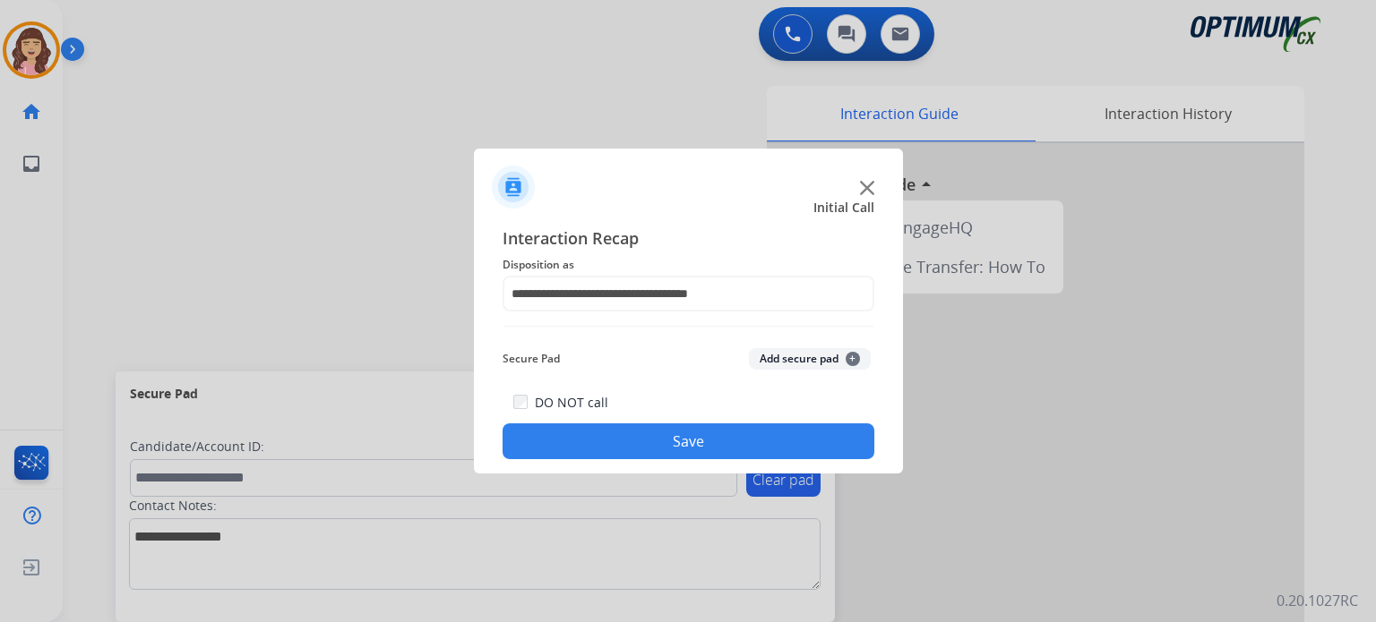
click at [681, 426] on button "Save" at bounding box center [688, 442] width 372 height 36
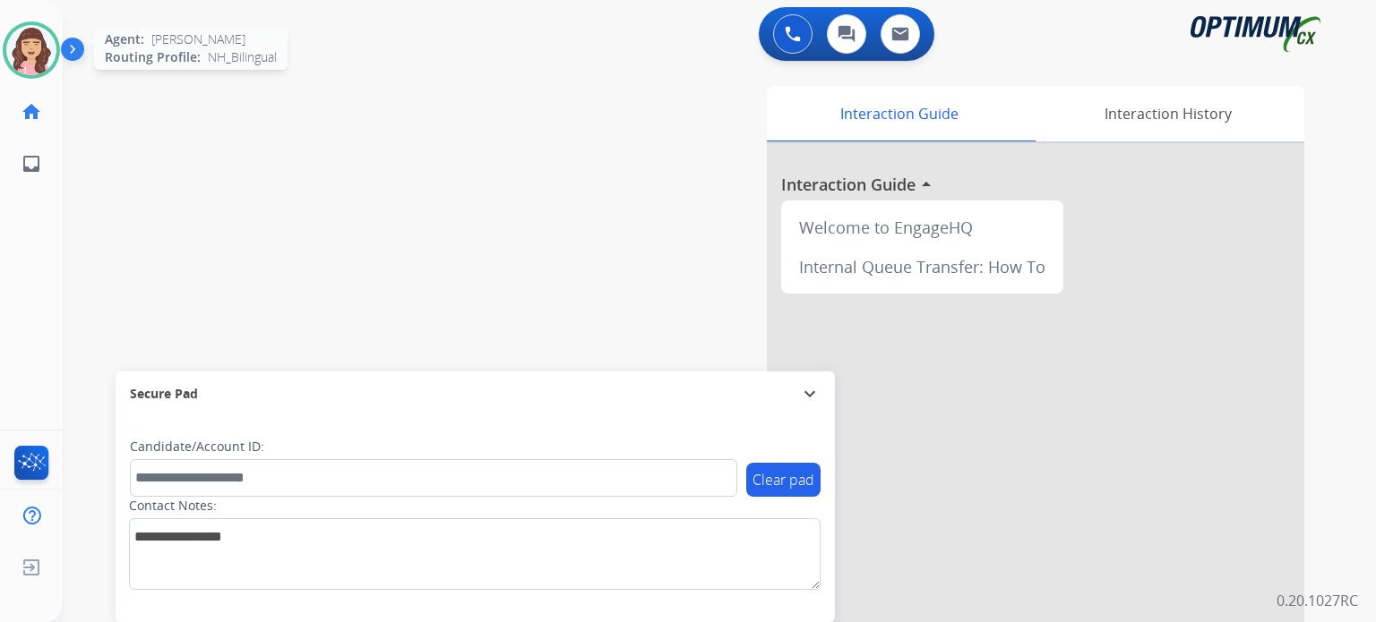
click at [24, 42] on img at bounding box center [31, 50] width 50 height 50
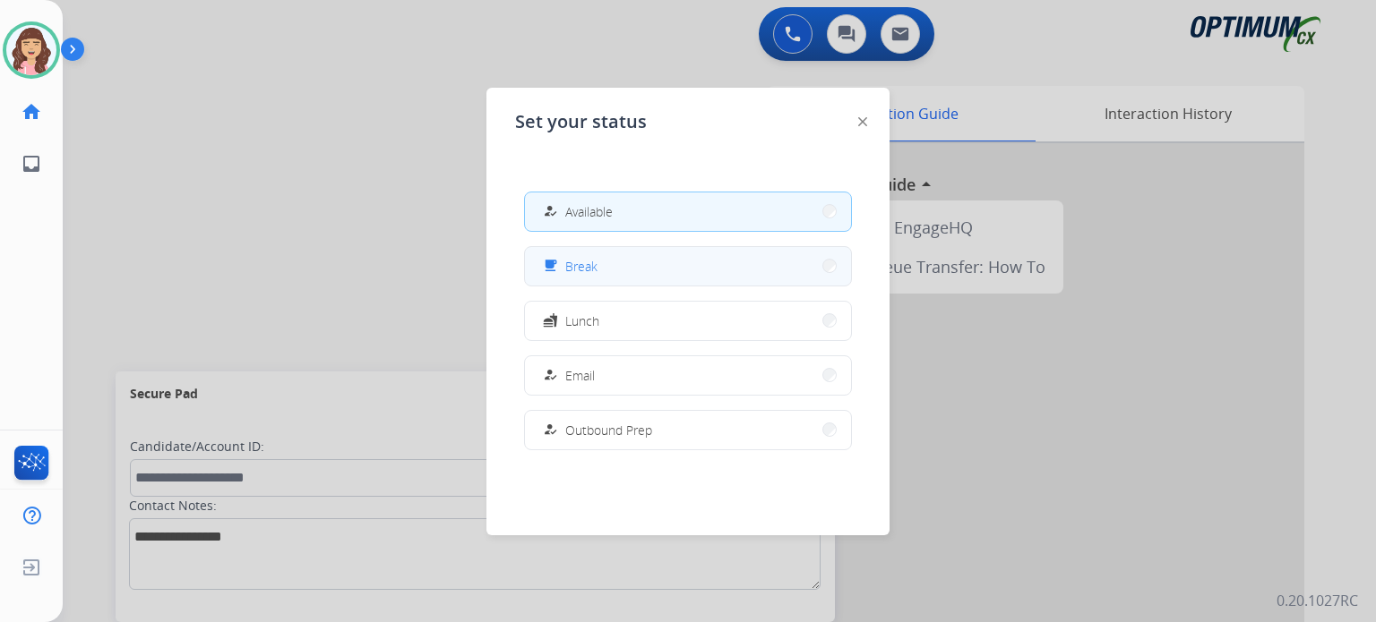
click at [629, 269] on button "free_breakfast Break" at bounding box center [688, 266] width 326 height 39
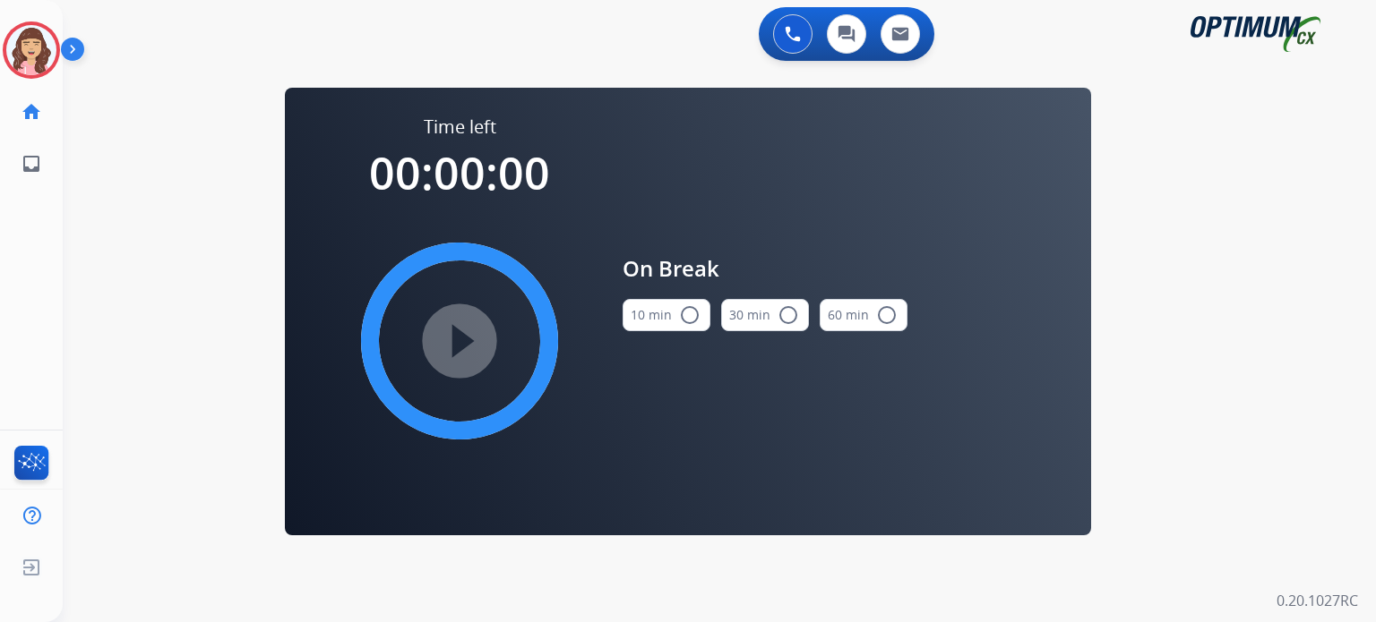
click at [697, 318] on mat-icon "radio_button_unchecked" at bounding box center [689, 314] width 21 height 21
click at [451, 330] on mat-icon "play_circle_filled" at bounding box center [459, 340] width 21 height 21
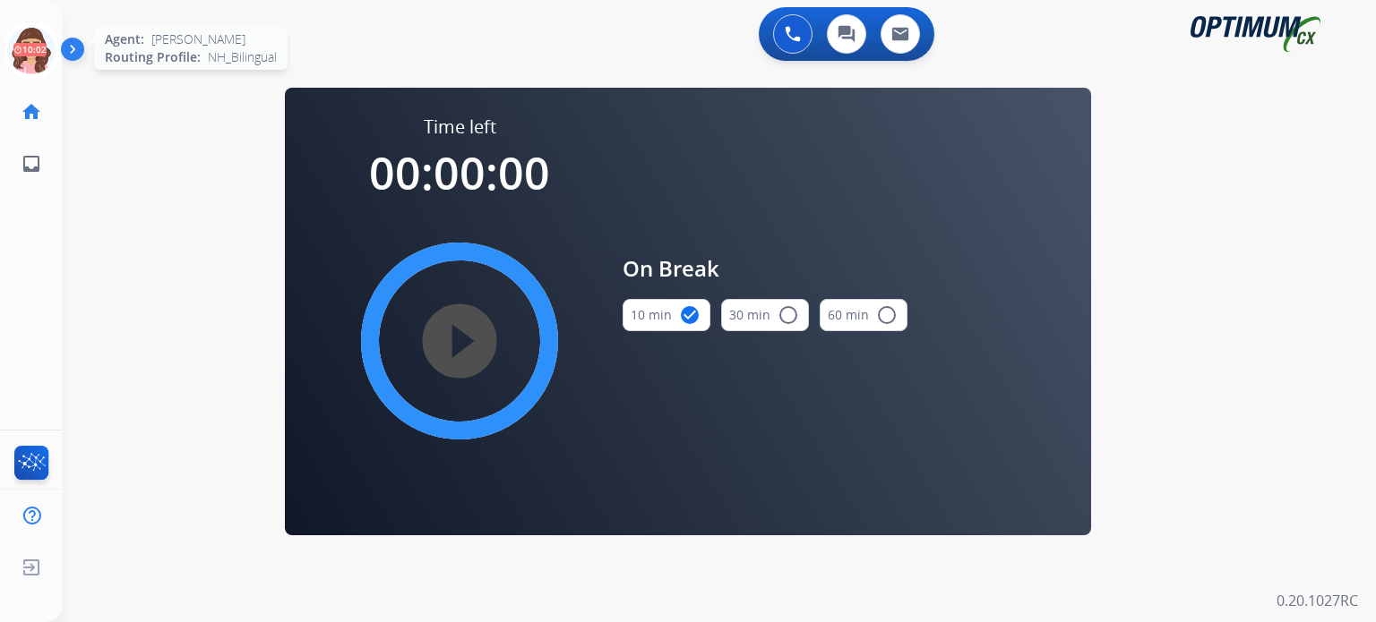
click at [39, 47] on icon at bounding box center [32, 50] width 58 height 58
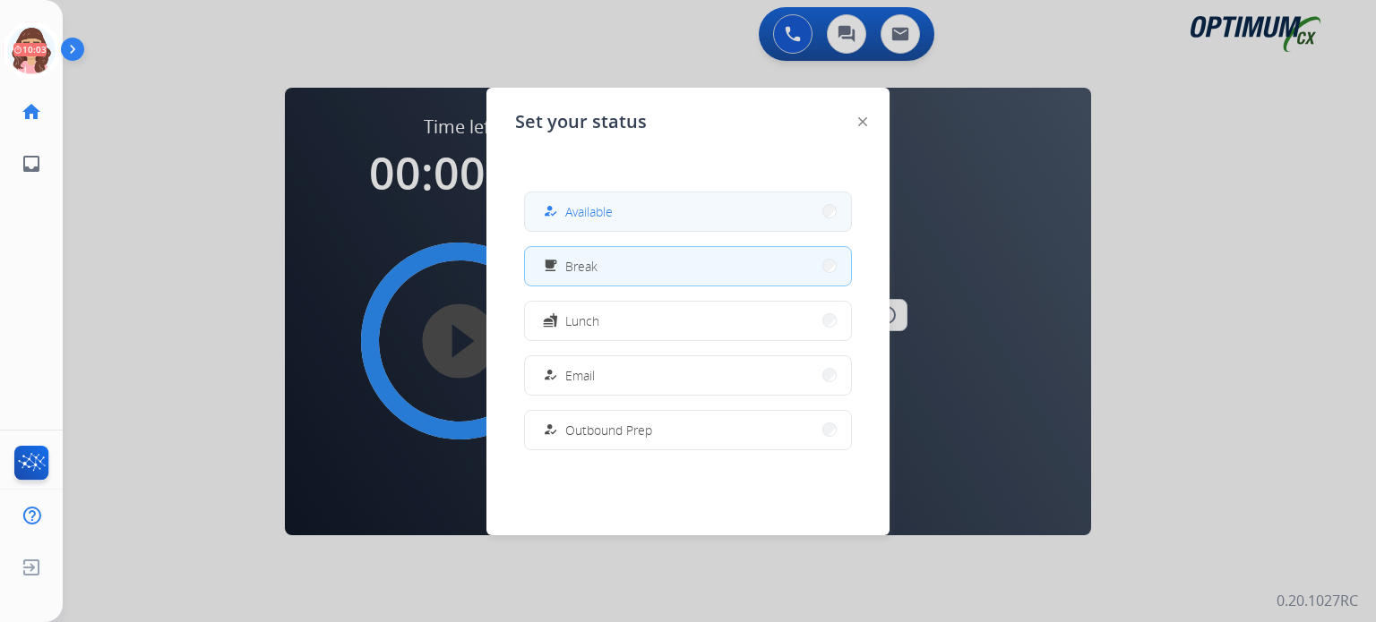
click at [610, 216] on span "Available" at bounding box center [588, 211] width 47 height 19
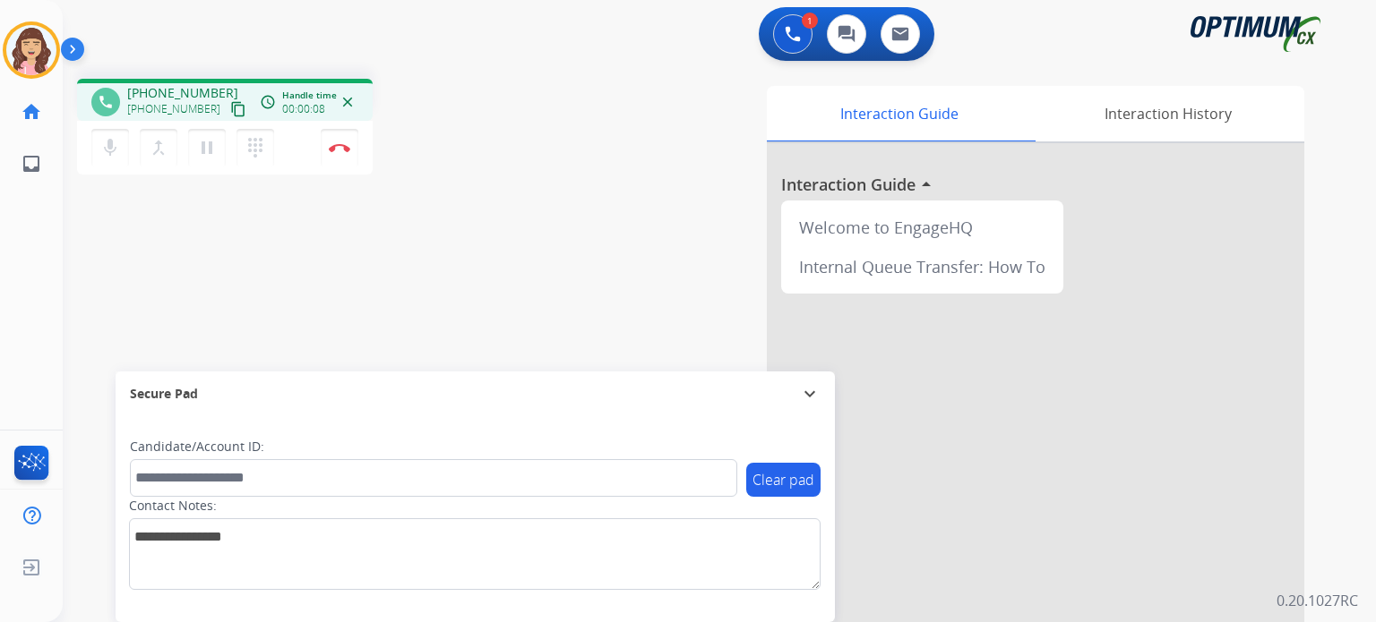
click at [230, 105] on mat-icon "content_copy" at bounding box center [238, 109] width 16 height 16
click at [424, 278] on div "phone +13862132716 +13862132716 content_copy access_time Call metrics Queue 00:…" at bounding box center [698, 437] width 1270 height 747
click at [340, 147] on img at bounding box center [339, 147] width 21 height 9
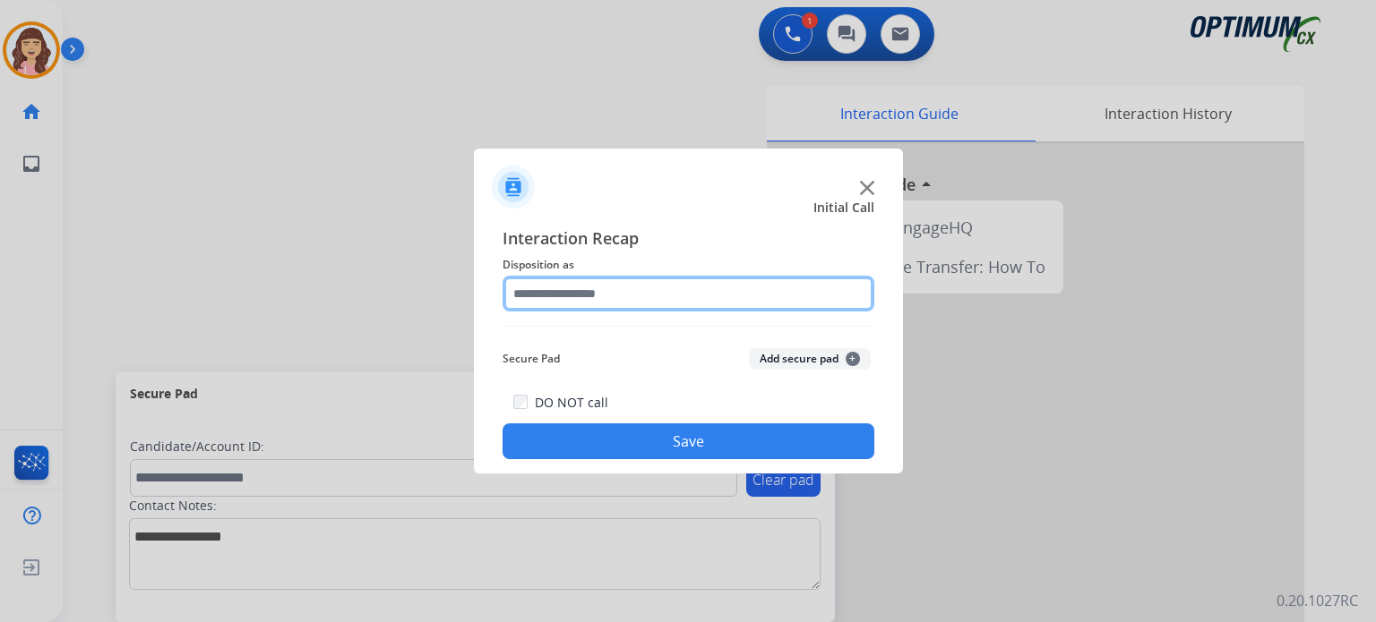
click at [624, 287] on input "text" at bounding box center [688, 294] width 372 height 36
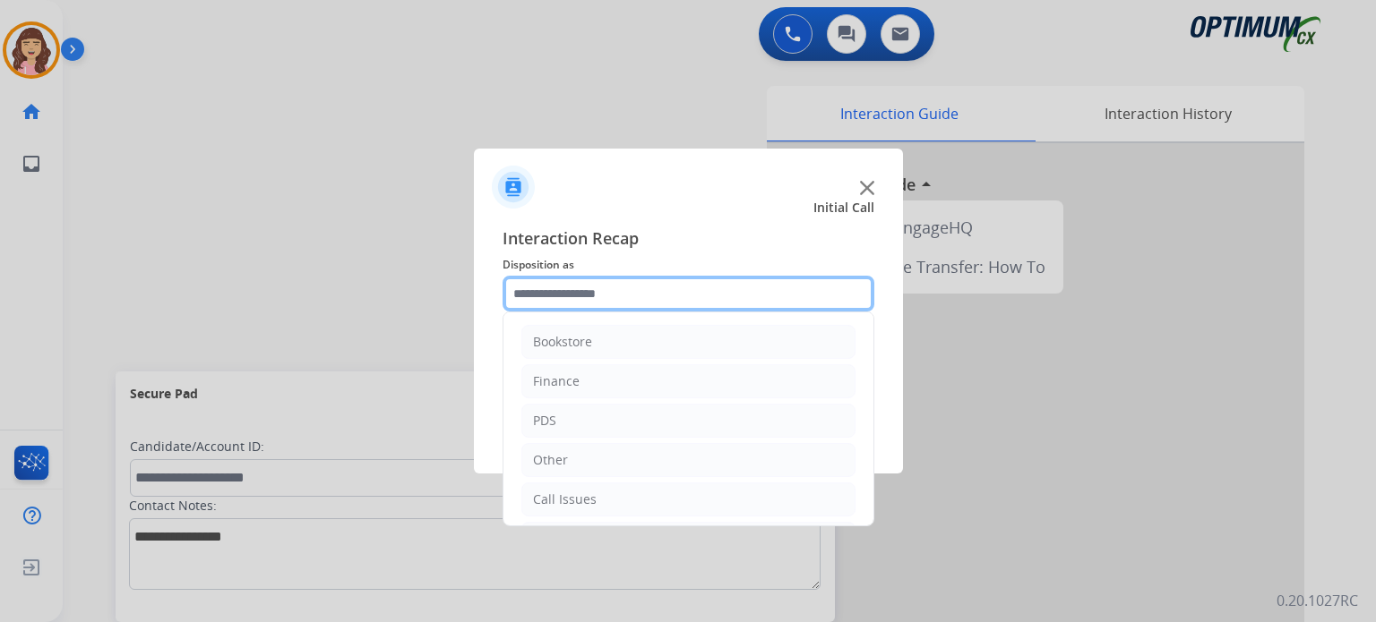
scroll to position [118, 0]
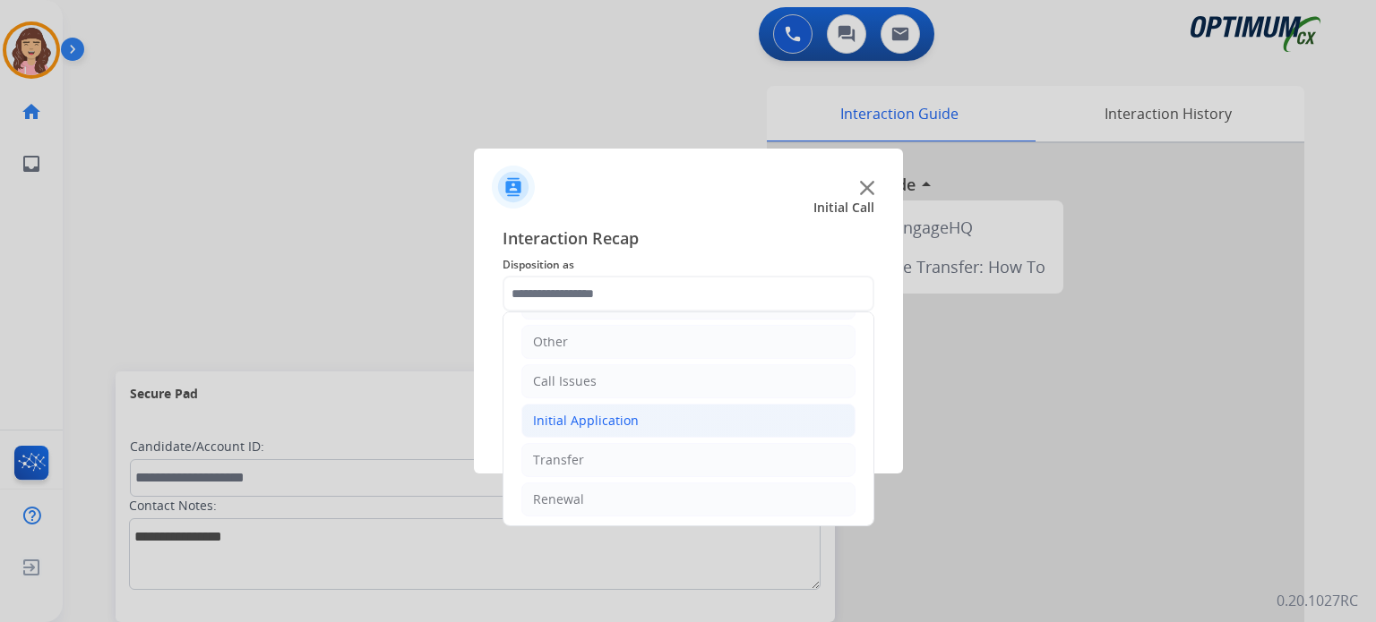
click at [601, 415] on div "Initial Application" at bounding box center [586, 421] width 106 height 18
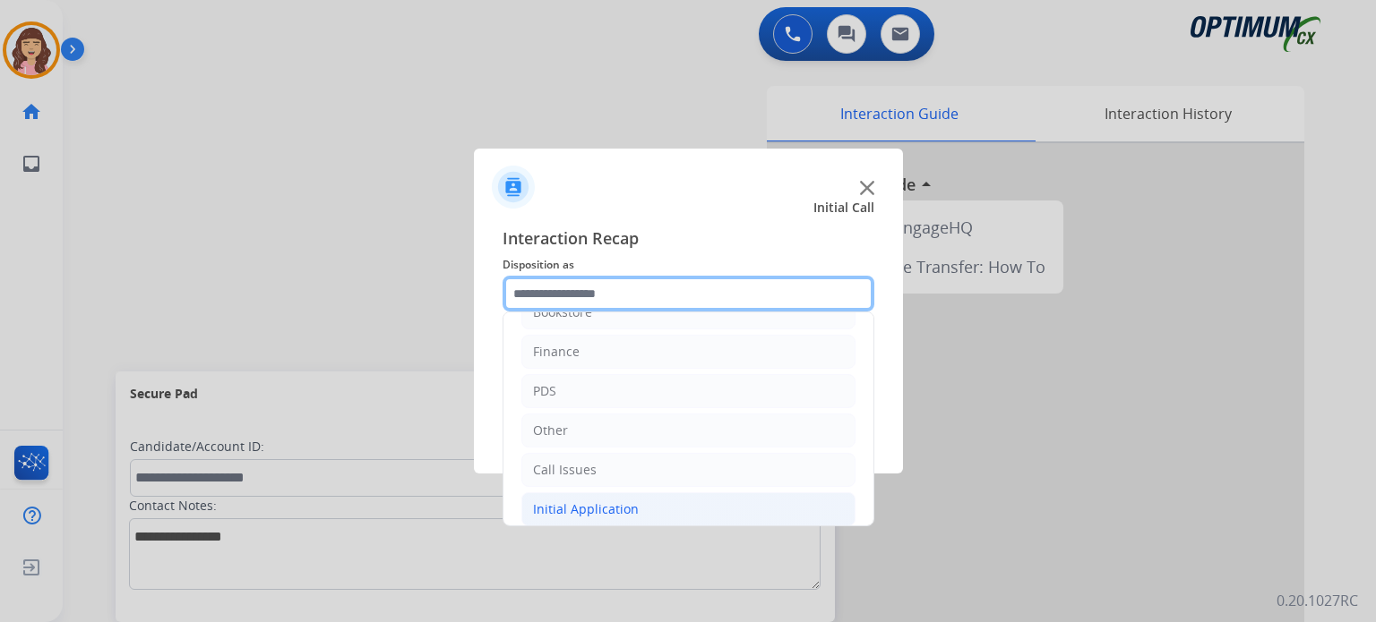
scroll to position [0, 0]
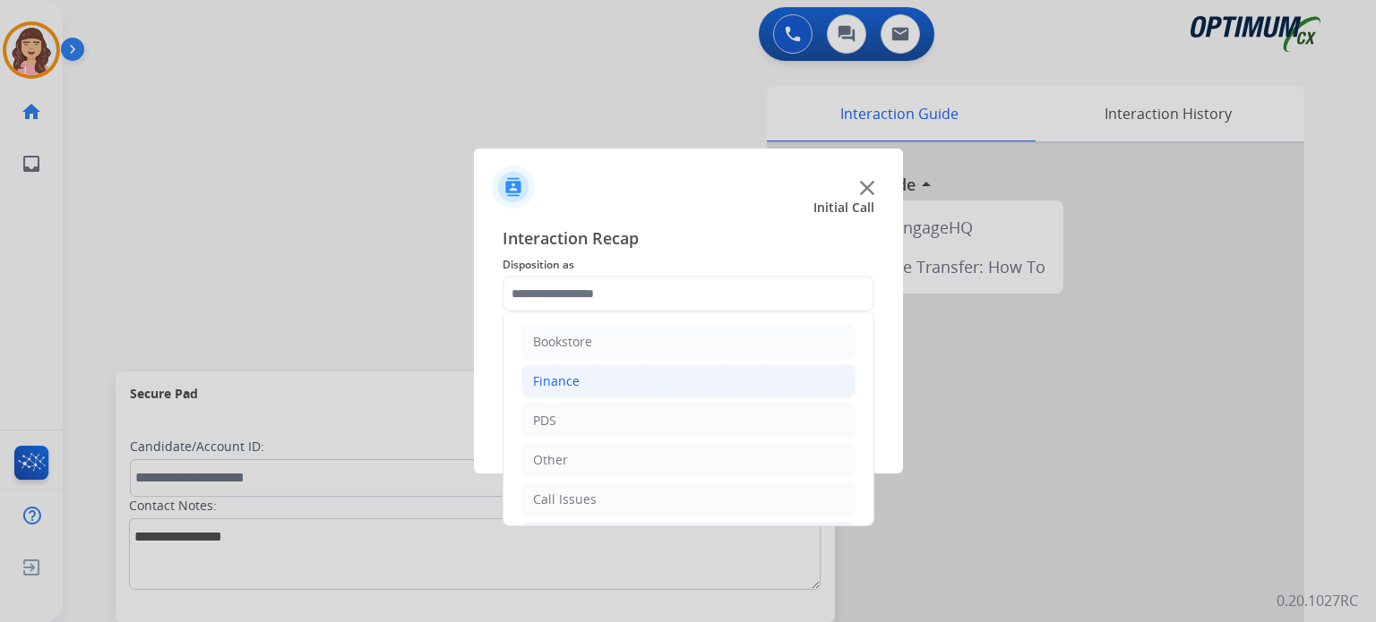
click at [575, 384] on div "Finance" at bounding box center [556, 382] width 47 height 18
drag, startPoint x: 858, startPoint y: 365, endPoint x: 849, endPoint y: 409, distance: 44.8
click at [849, 409] on ul "Bookstore Finance Refund Status Finance Voucher Code Refund Request Finance Inv…" at bounding box center [688, 559] width 370 height 493
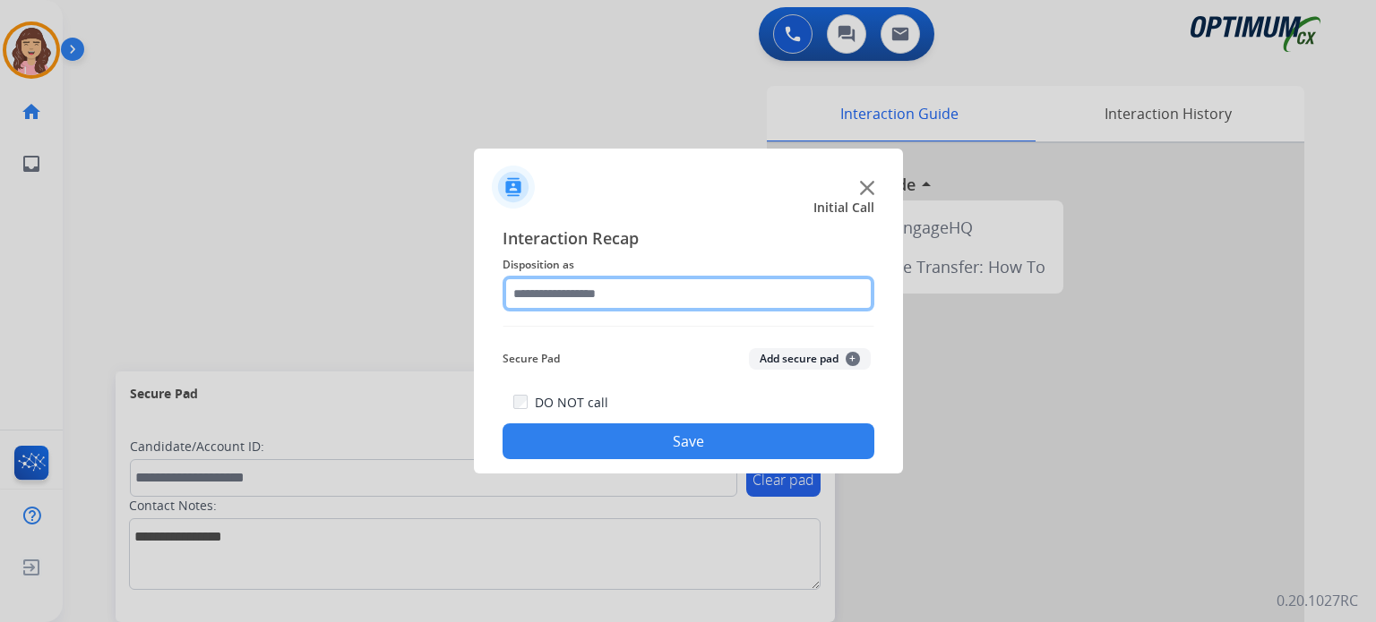
click at [670, 296] on input "text" at bounding box center [688, 294] width 372 height 36
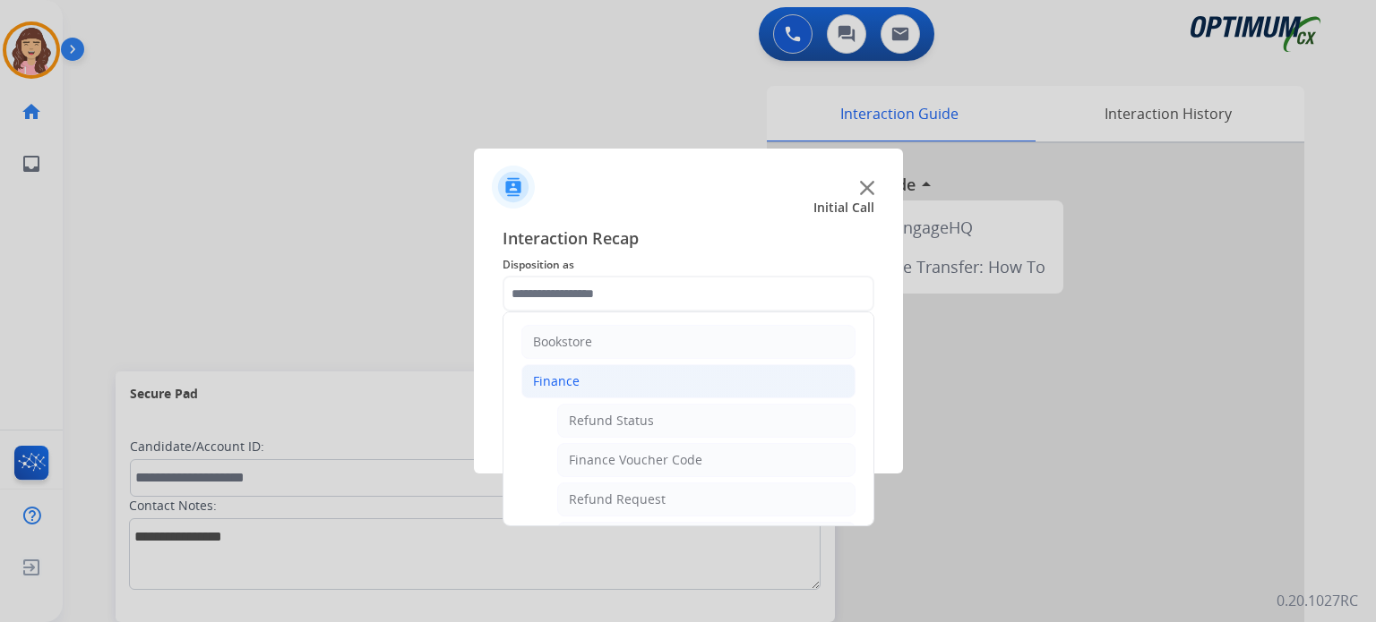
click at [777, 370] on li "Finance" at bounding box center [688, 381] width 334 height 34
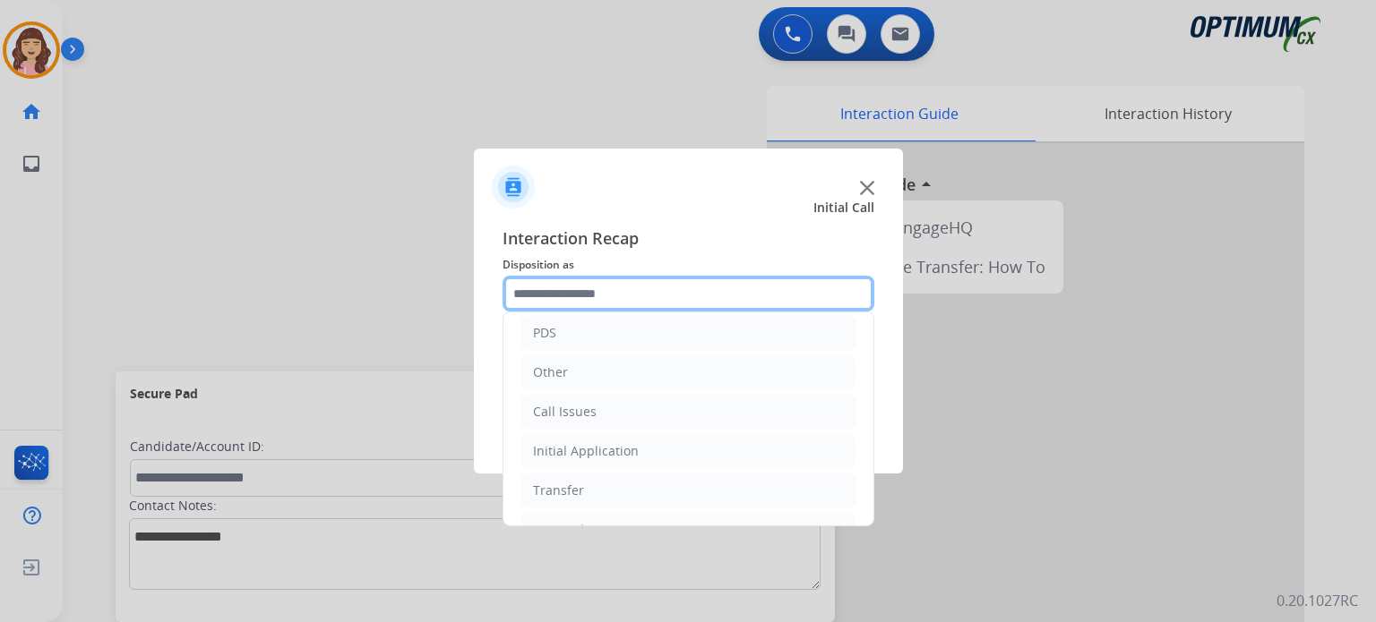
scroll to position [89, 0]
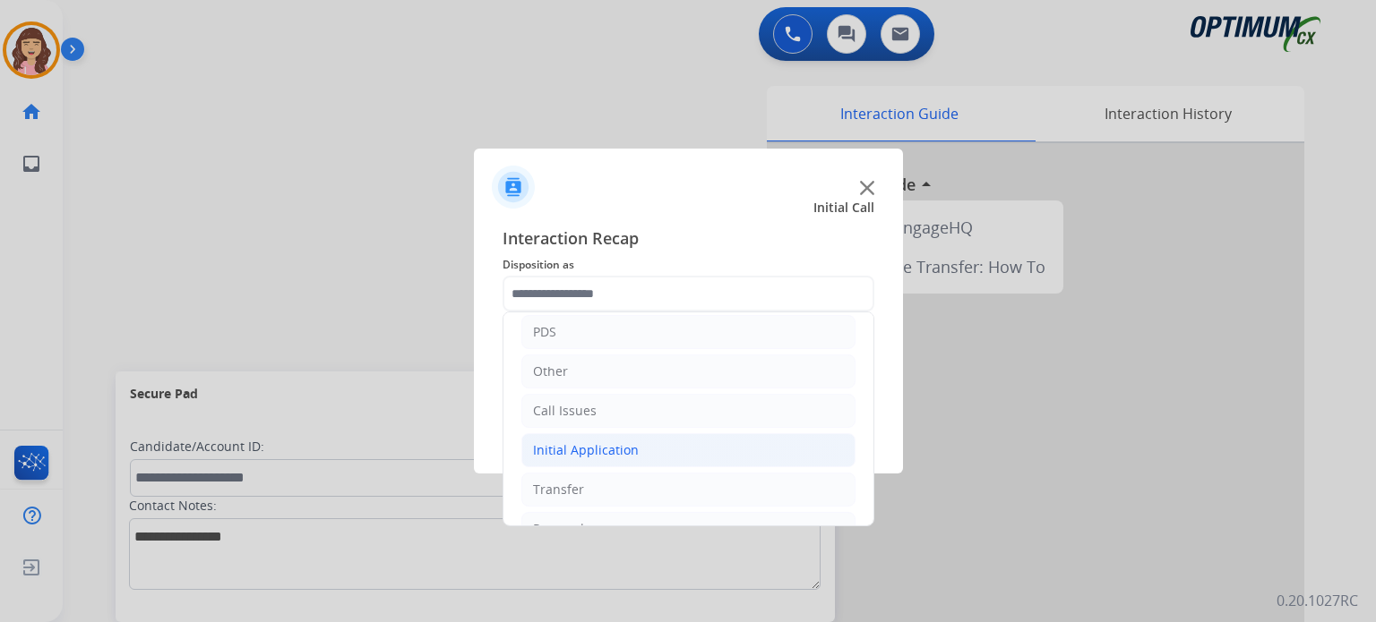
click at [598, 450] on div "Initial Application" at bounding box center [586, 450] width 106 height 18
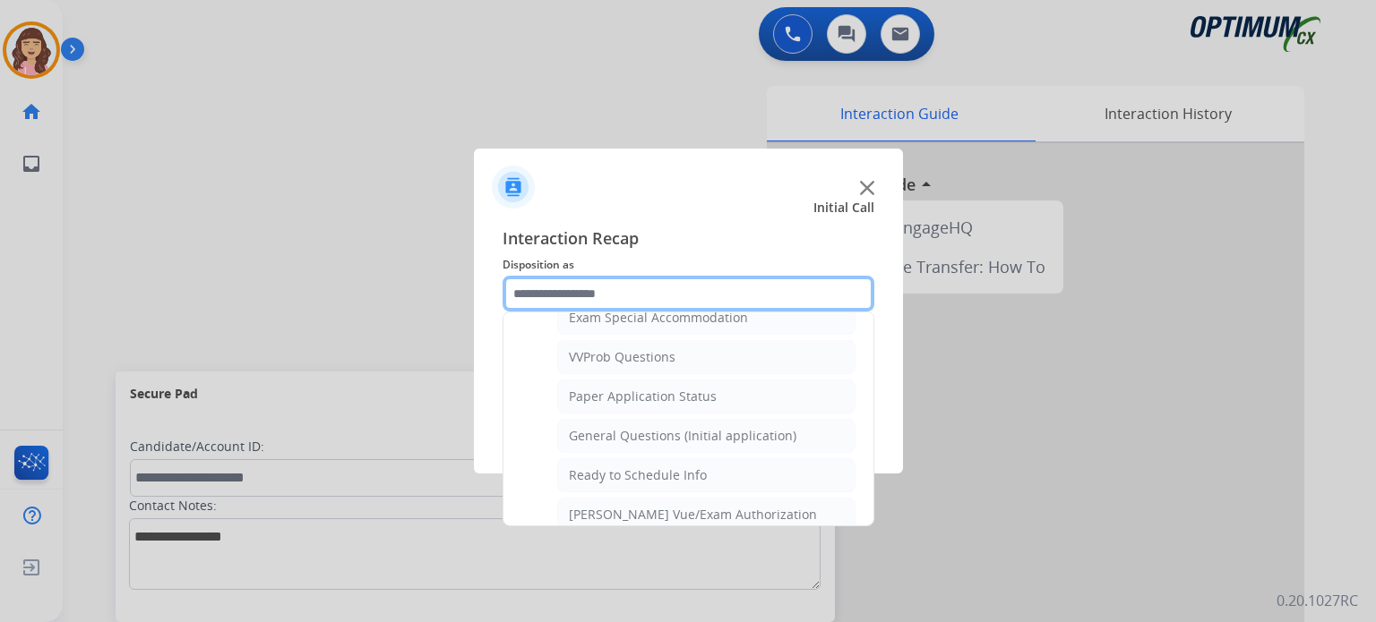
scroll to position [953, 0]
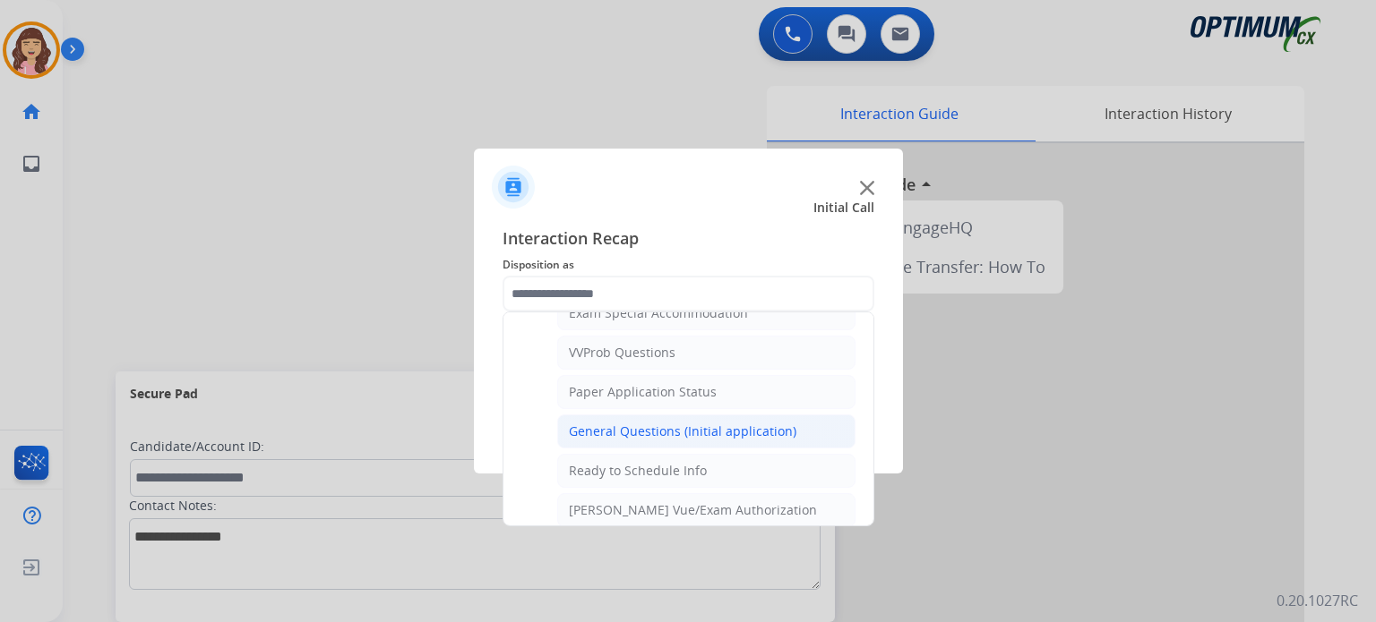
click at [680, 423] on div "General Questions (Initial application)" at bounding box center [682, 432] width 227 height 18
type input "**********"
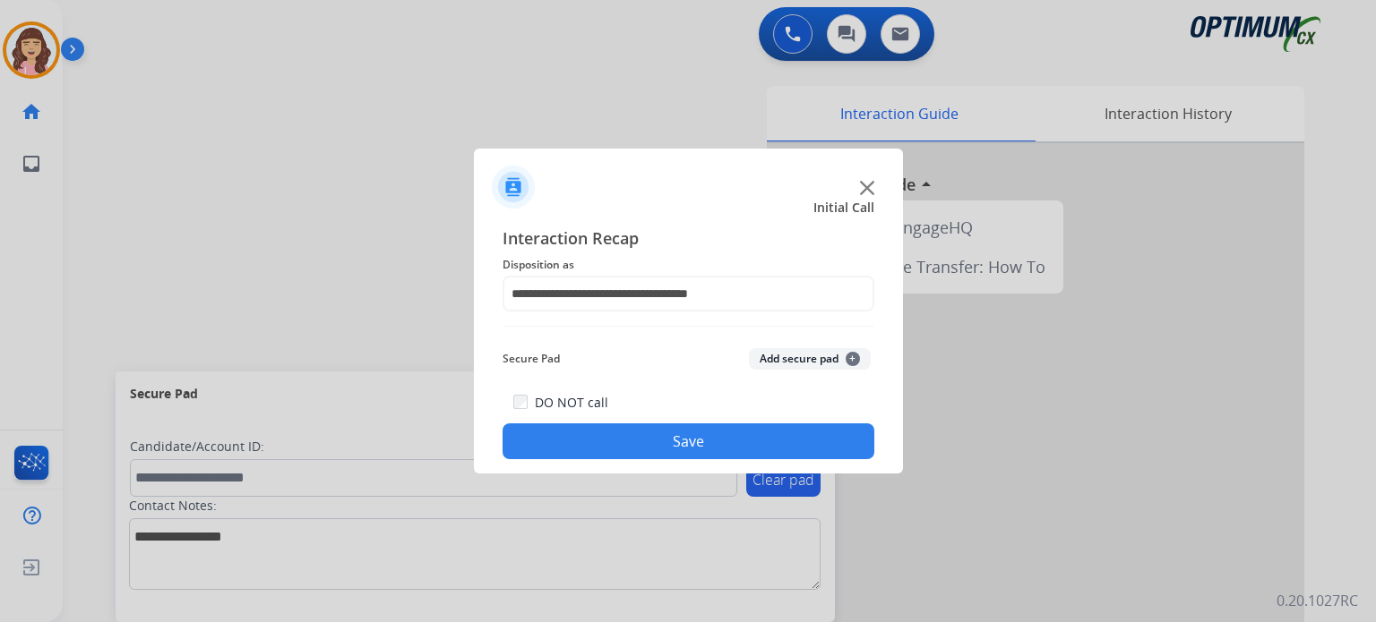
click at [682, 439] on button "Save" at bounding box center [688, 442] width 372 height 36
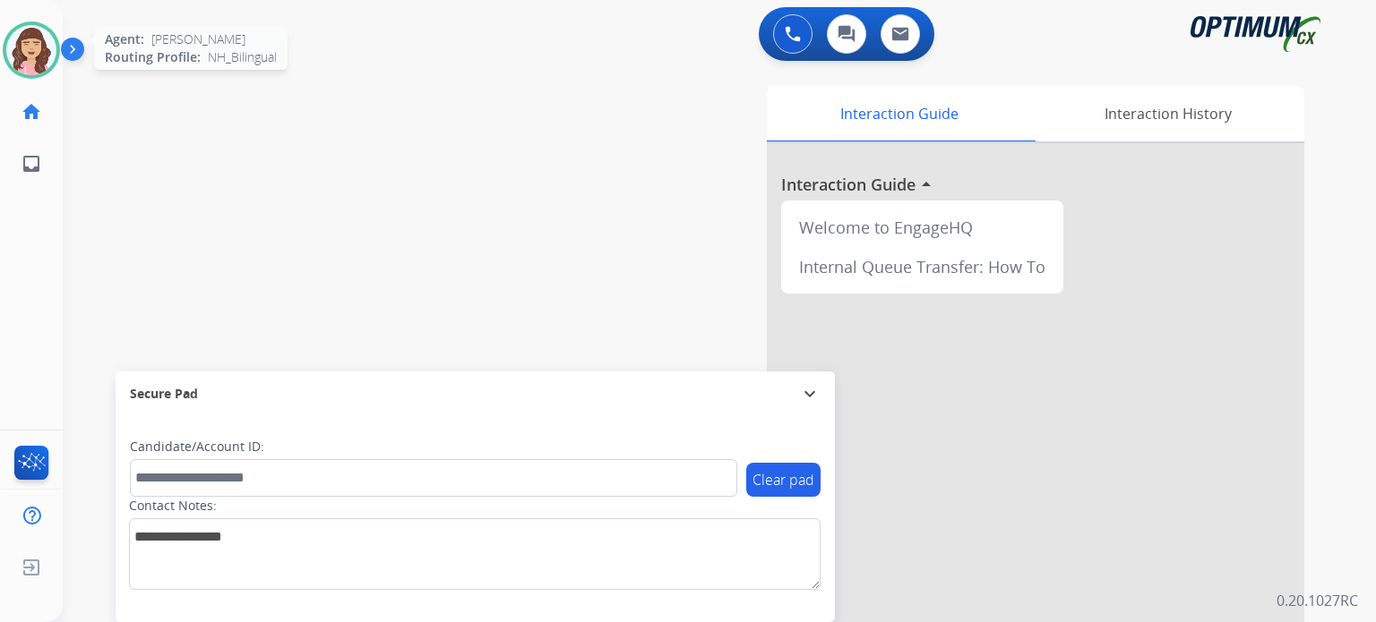
click at [41, 57] on img at bounding box center [31, 50] width 50 height 50
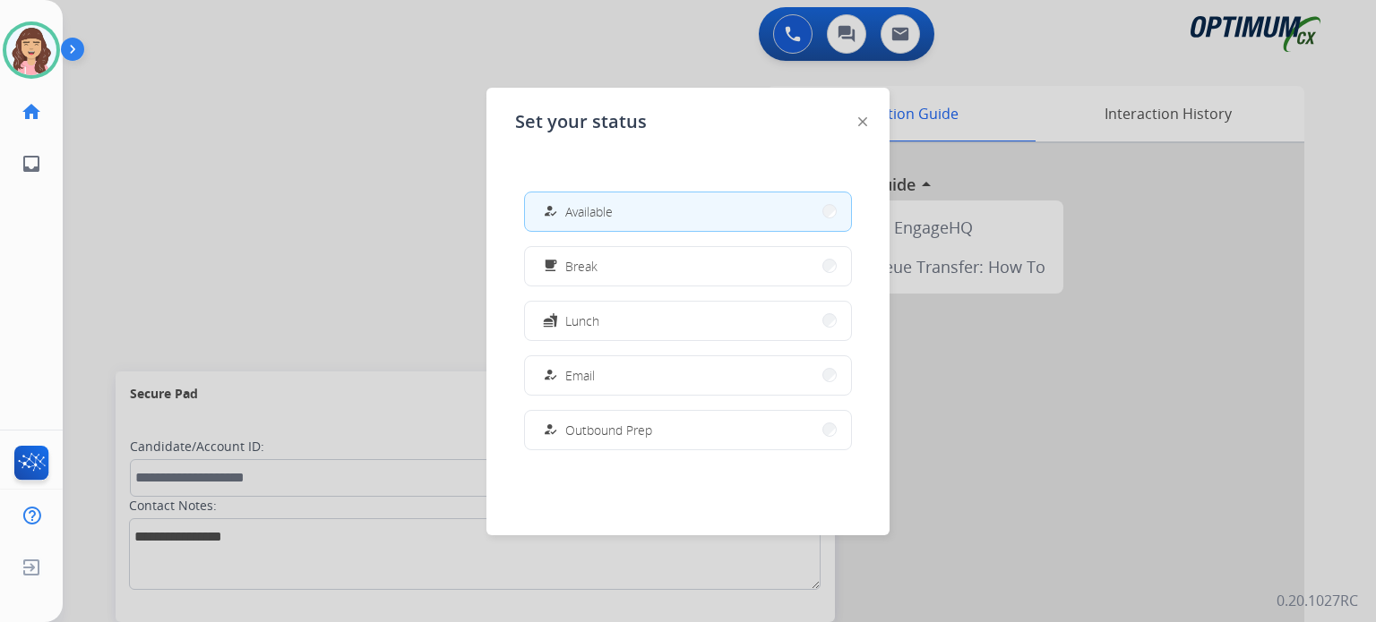
click at [845, 236] on div "how_to_reg Available free_breakfast Break fastfood Lunch how_to_reg Email how_t…" at bounding box center [688, 320] width 346 height 287
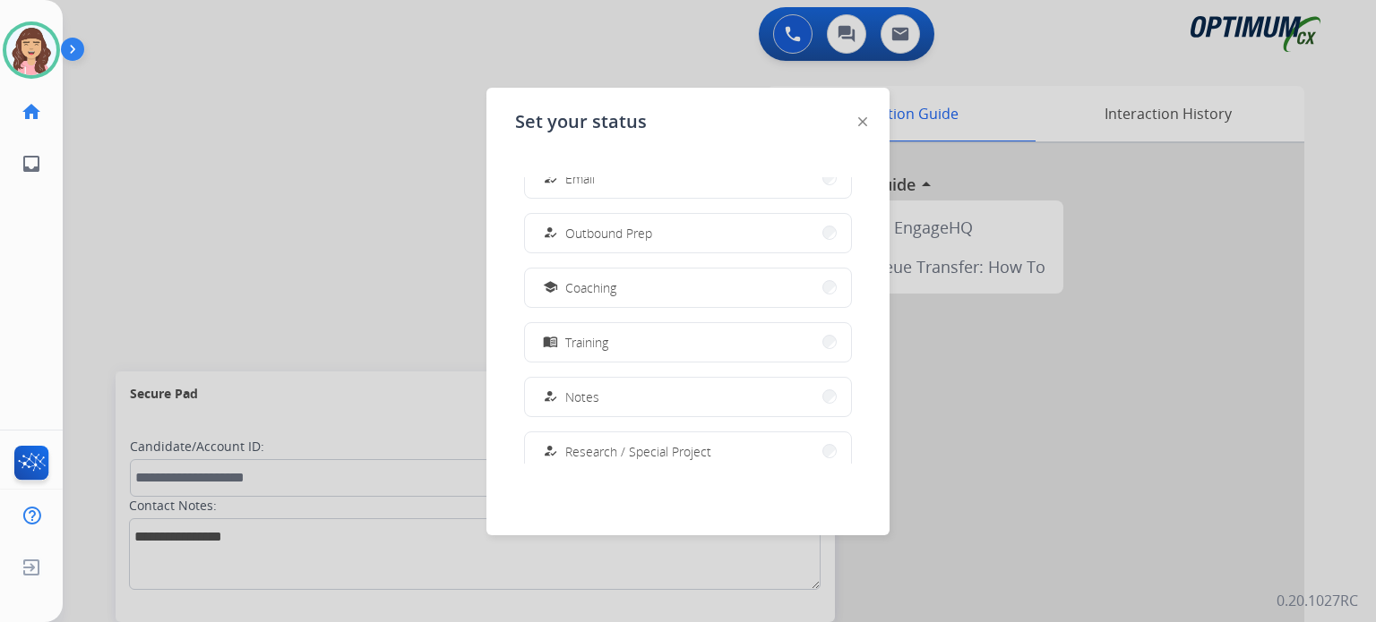
scroll to position [193, 0]
click at [627, 340] on button "menu_book Training" at bounding box center [688, 346] width 326 height 39
